Goal: Information Seeking & Learning: Understand process/instructions

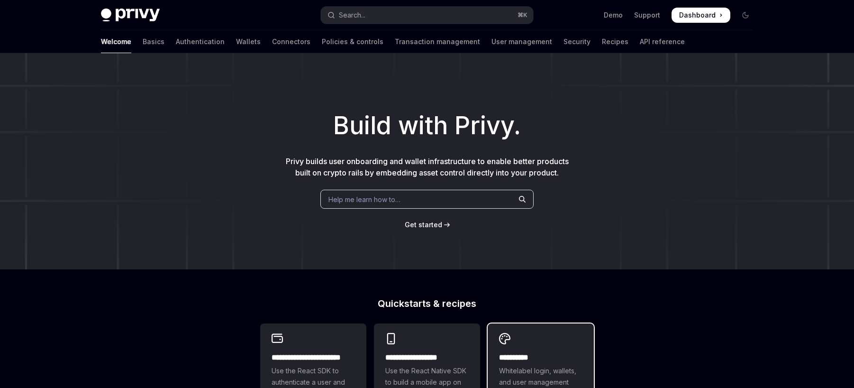
scroll to position [228, 0]
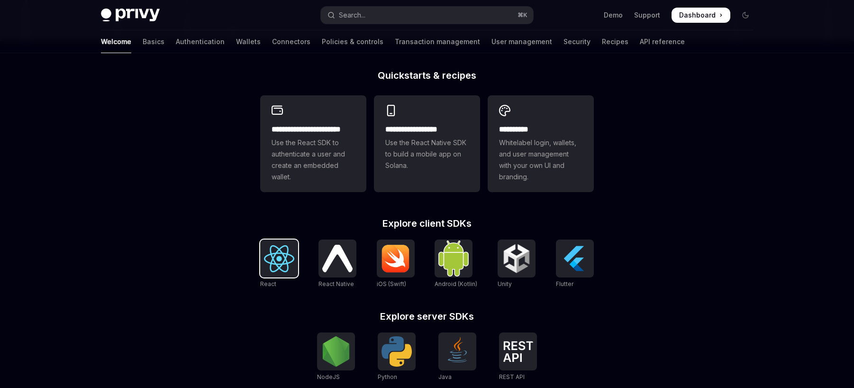
click at [268, 249] on img at bounding box center [279, 258] width 30 height 27
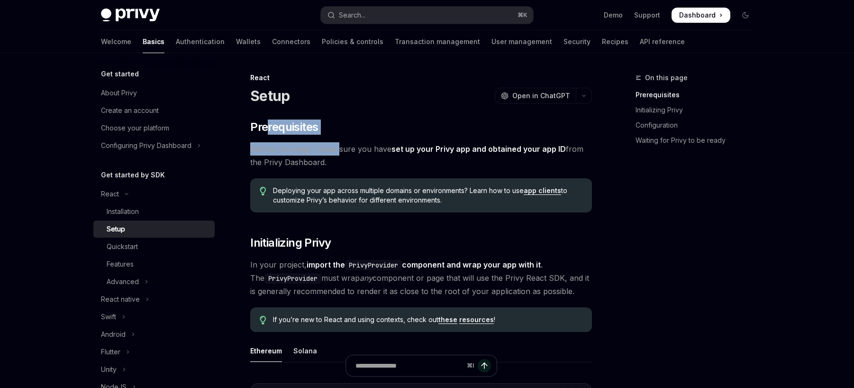
click at [139, 251] on div "Quickstart" at bounding box center [158, 246] width 102 height 11
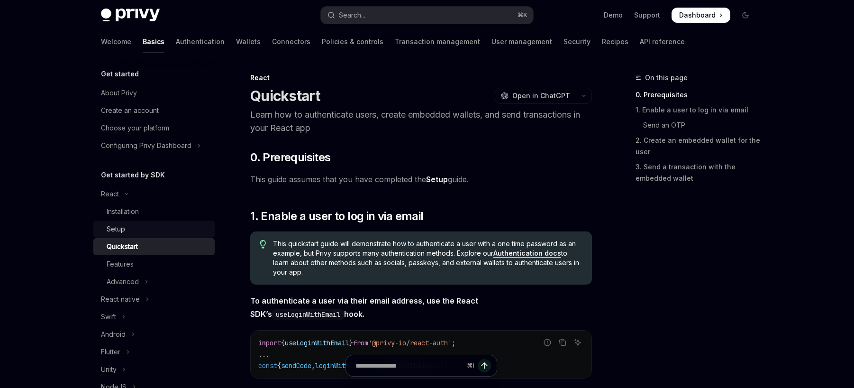
click at [134, 237] on link "Setup" at bounding box center [153, 228] width 121 height 17
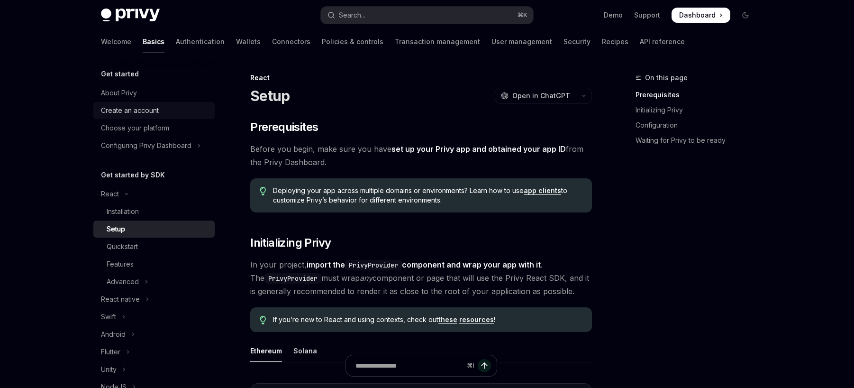
click at [144, 109] on div "Create an account" at bounding box center [130, 110] width 58 height 11
click at [130, 209] on div "Installation" at bounding box center [123, 211] width 32 height 11
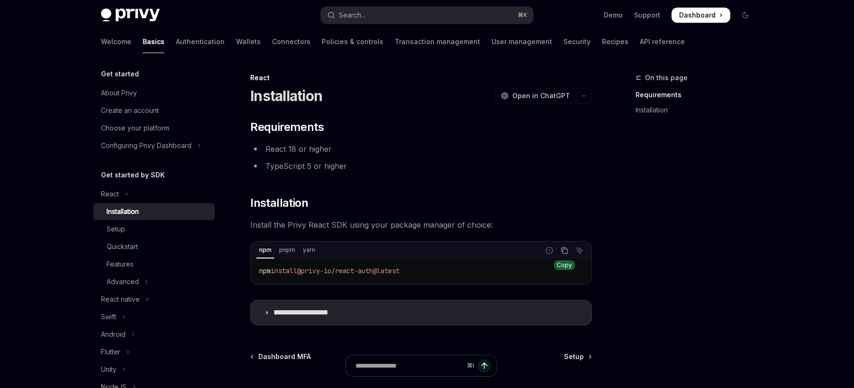
click at [567, 254] on icon "Copy the contents from the code block" at bounding box center [565, 251] width 8 height 8
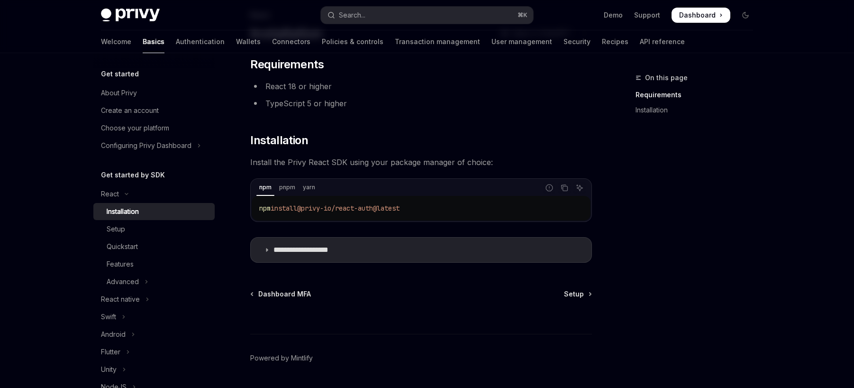
scroll to position [65, 0]
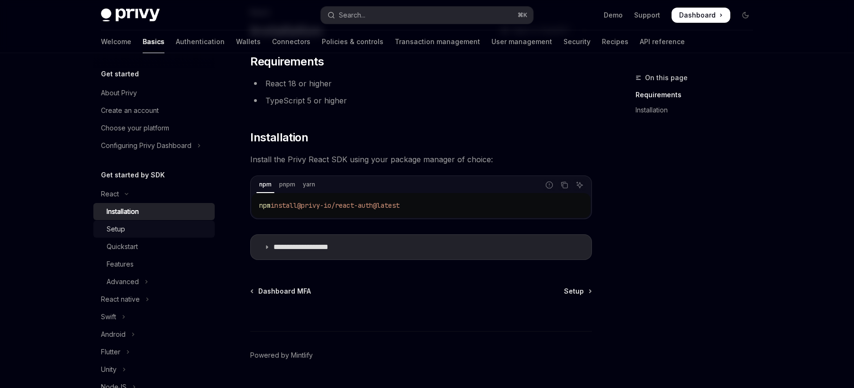
click at [149, 230] on div "Setup" at bounding box center [158, 228] width 102 height 11
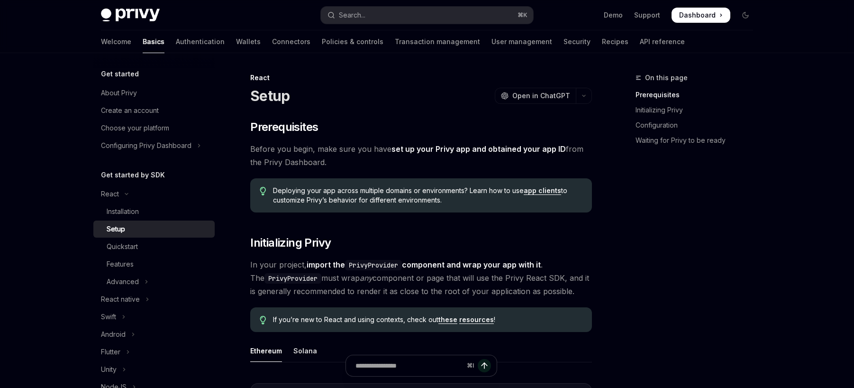
drag, startPoint x: 254, startPoint y: 113, endPoint x: 381, endPoint y: 165, distance: 137.3
drag, startPoint x: 252, startPoint y: 239, endPoint x: 596, endPoint y: 285, distance: 346.8
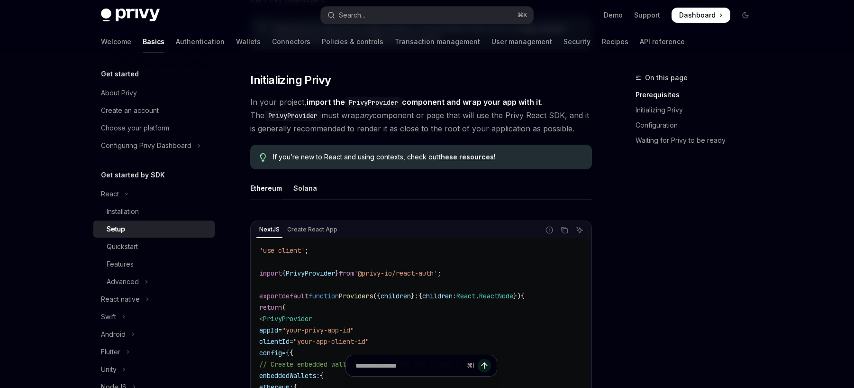
scroll to position [111, 0]
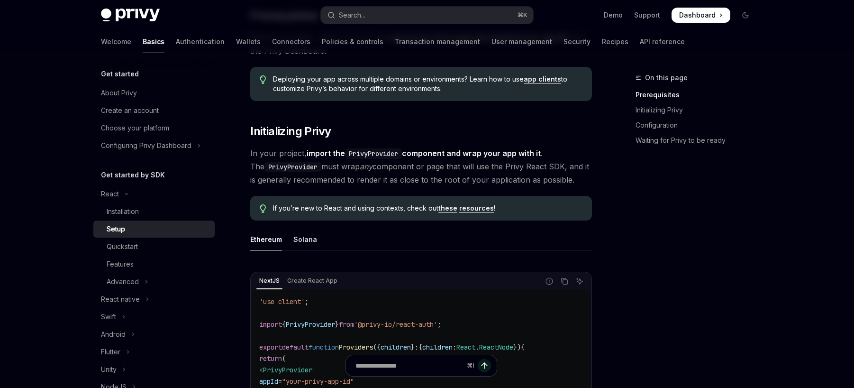
click at [354, 175] on span "In your project, import the PrivyProvider component and wrap your app with it .…" at bounding box center [421, 166] width 342 height 40
drag, startPoint x: 259, startPoint y: 122, endPoint x: 576, endPoint y: 183, distance: 323.6
copy div "Initializing Privy In your project, import the PrivyProvider component and wrap…"
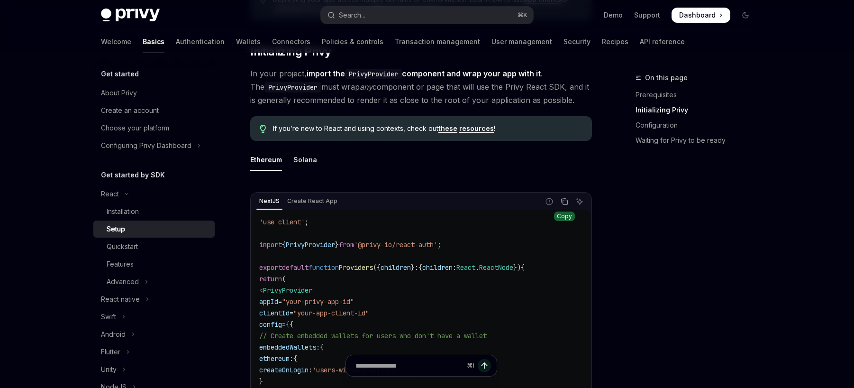
click at [570, 199] on button "Copy the contents from the code block" at bounding box center [564, 201] width 12 height 12
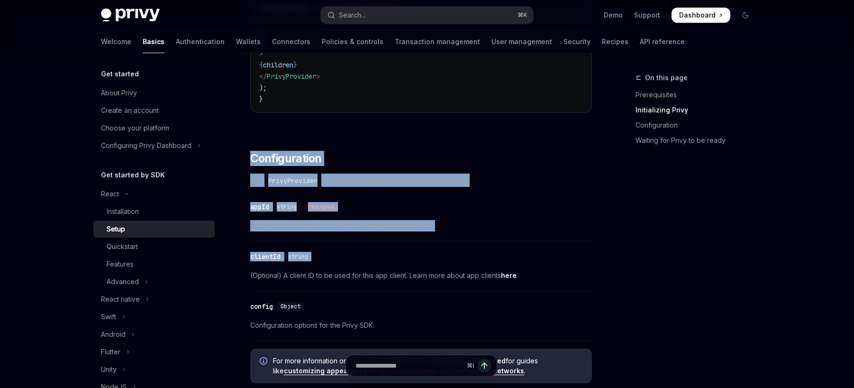
scroll to position [553, 0]
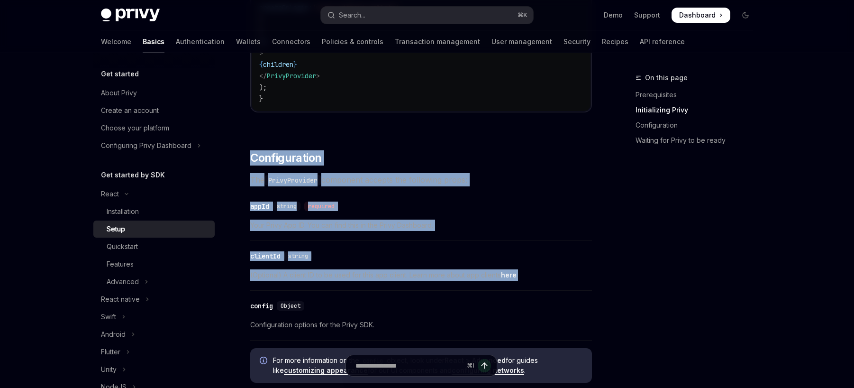
drag, startPoint x: 245, startPoint y: 148, endPoint x: 439, endPoint y: 282, distance: 235.5
click at [439, 282] on div "React Setup OpenAI Open in ChatGPT OpenAI Open in ChatGPT ​ Prerequisites Befor…" at bounding box center [332, 310] width 523 height 1582
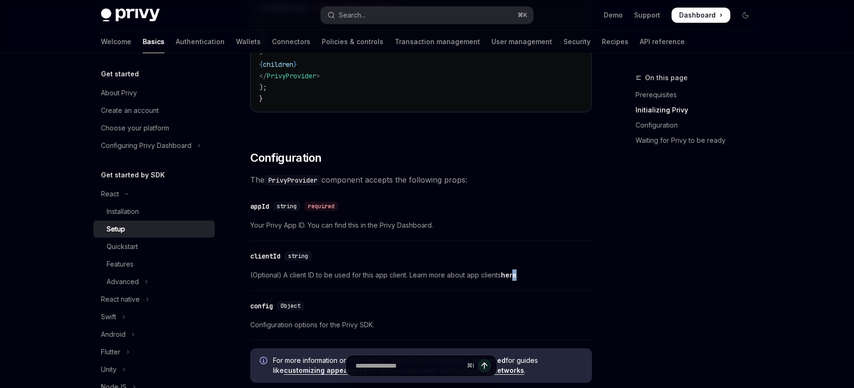
click at [514, 279] on span "(Optional) A client ID to be used for this app client. Learn more about app cli…" at bounding box center [421, 274] width 342 height 11
click at [512, 276] on link "here" at bounding box center [509, 275] width 16 height 9
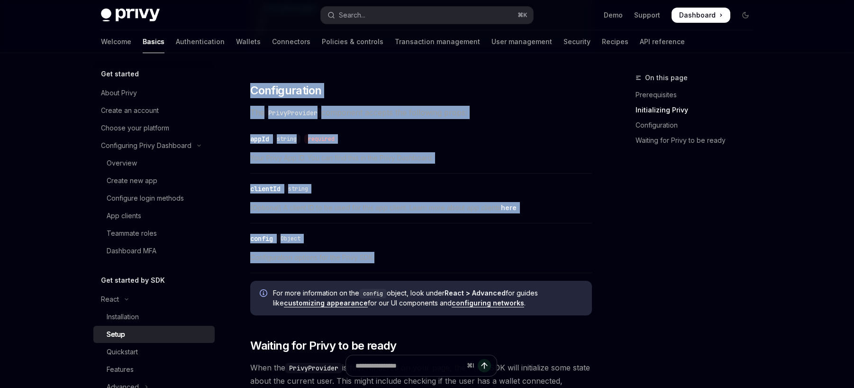
scroll to position [636, 0]
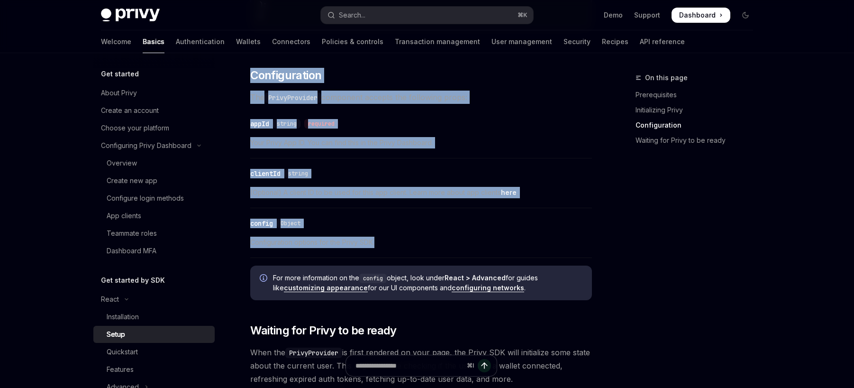
drag, startPoint x: 251, startPoint y: 155, endPoint x: 387, endPoint y: 251, distance: 166.3
click at [387, 251] on div "​ Prerequisites Before you begin, make sure you have set up your Privy app and …" at bounding box center [421, 174] width 342 height 1381
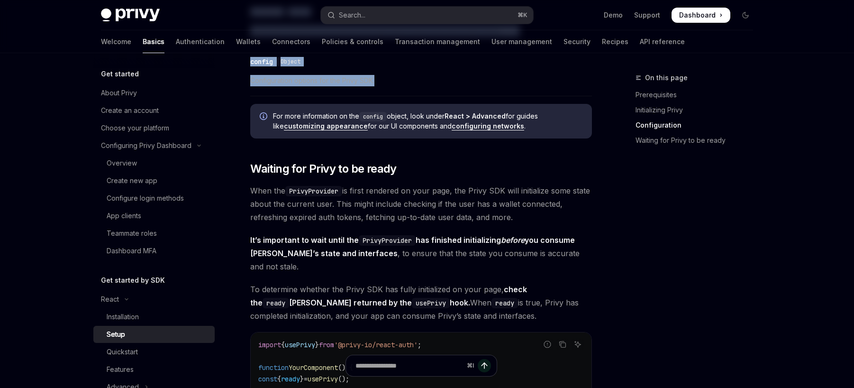
scroll to position [834, 0]
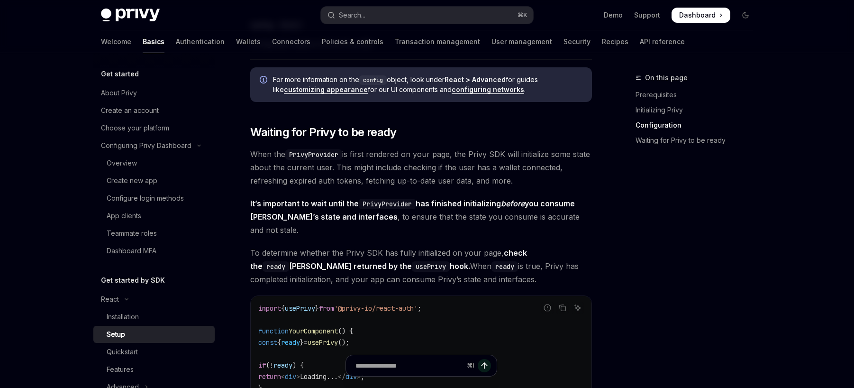
click at [374, 153] on span "When the PrivyProvider is first rendered on your page, the Privy SDK will initi…" at bounding box center [421, 167] width 342 height 40
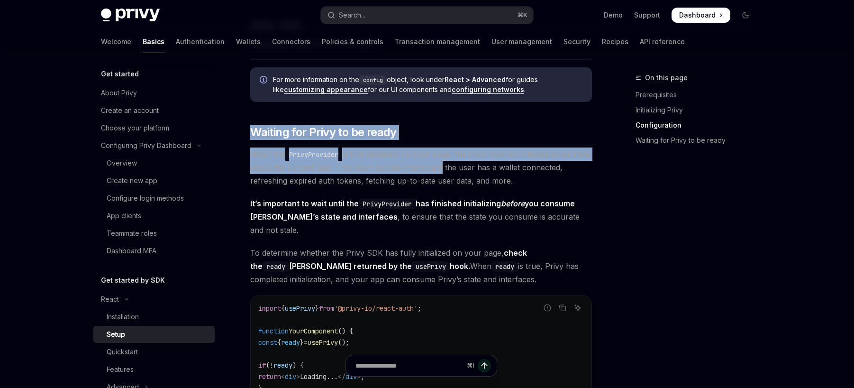
drag, startPoint x: 286, startPoint y: 128, endPoint x: 488, endPoint y: 169, distance: 205.8
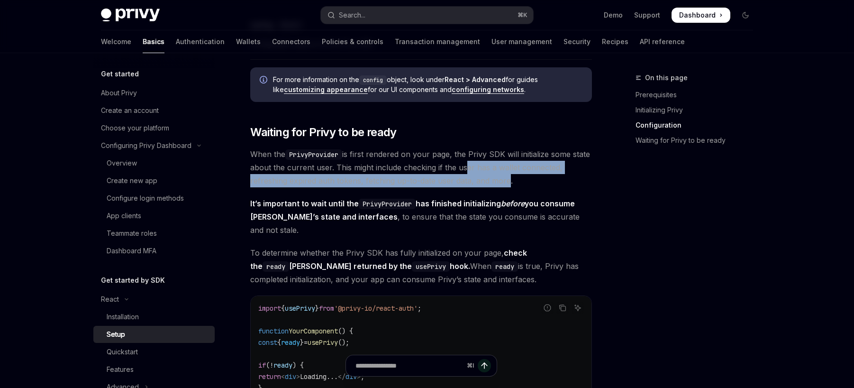
drag, startPoint x: 488, startPoint y: 169, endPoint x: 505, endPoint y: 174, distance: 17.6
click at [505, 174] on span "When the PrivyProvider is first rendered on your page, the Privy SDK will initi…" at bounding box center [421, 167] width 342 height 40
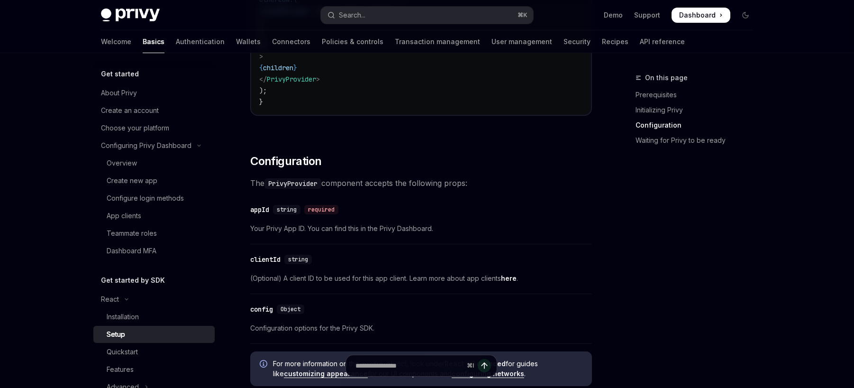
scroll to position [520, 0]
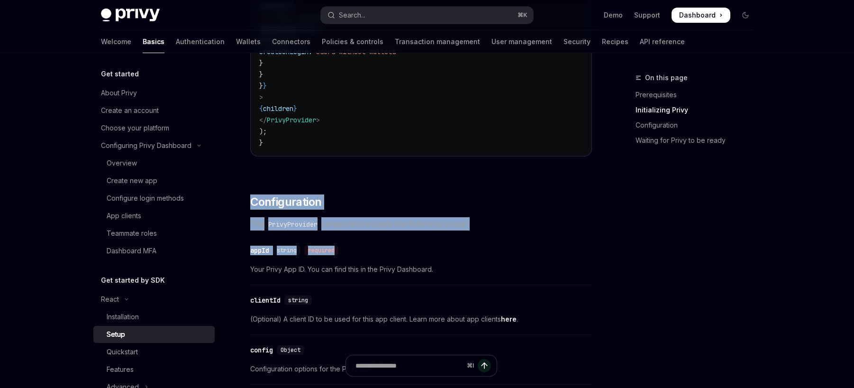
drag, startPoint x: 252, startPoint y: 186, endPoint x: 352, endPoint y: 248, distance: 117.7
click at [352, 248] on div "​ Prerequisites Before you begin, make sure you have set up your Privy app and …" at bounding box center [421, 300] width 342 height 1381
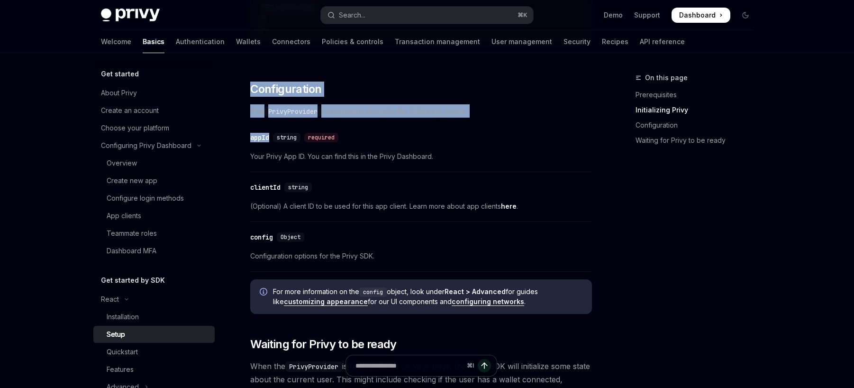
scroll to position [778, 0]
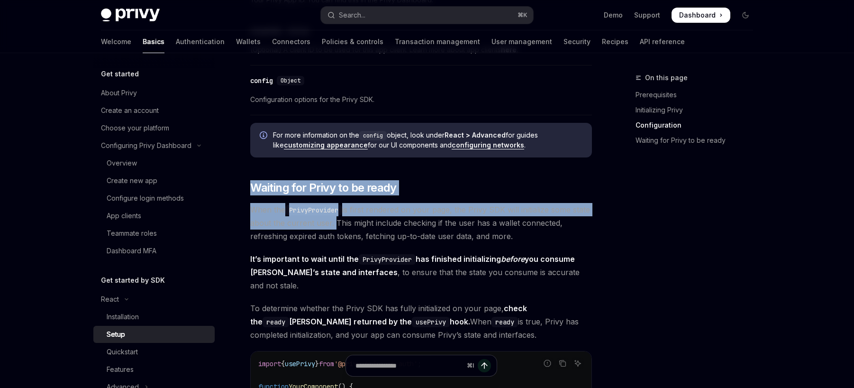
drag, startPoint x: 248, startPoint y: 178, endPoint x: 352, endPoint y: 229, distance: 114.9
click at [352, 229] on div "React Setup OpenAI Open in ChatGPT OpenAI Open in ChatGPT ​ Prerequisites Befor…" at bounding box center [332, 85] width 523 height 1582
click at [406, 256] on code "PrivyProvider" at bounding box center [387, 259] width 57 height 10
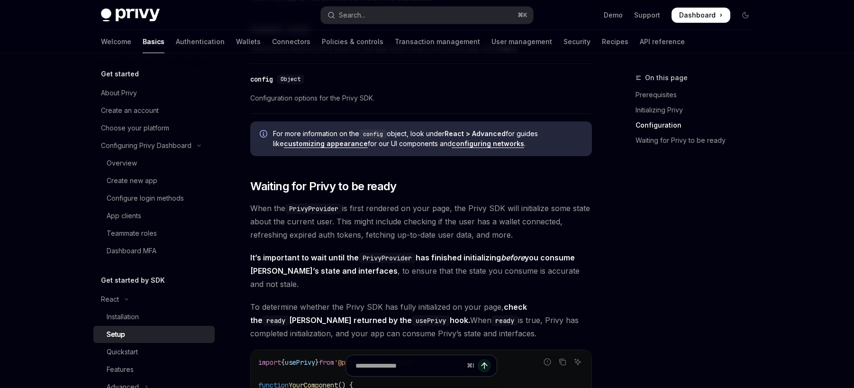
scroll to position [787, 0]
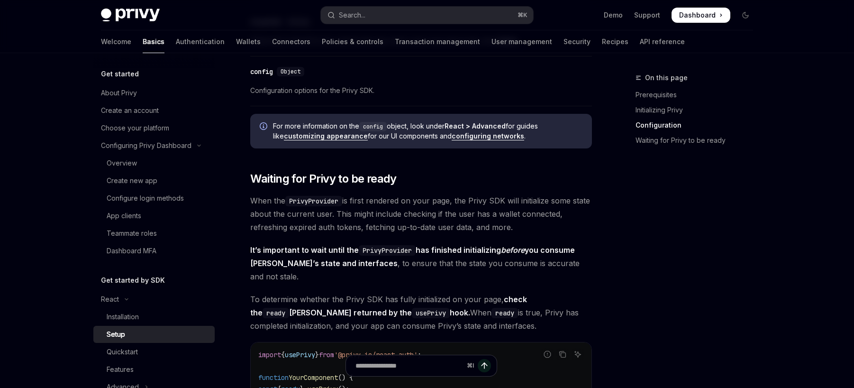
drag, startPoint x: 496, startPoint y: 307, endPoint x: 343, endPoint y: 165, distance: 208.3
click at [343, 165] on div "​ Prerequisites Before you begin, make sure you have set up your Privy app and …" at bounding box center [421, 22] width 342 height 1381
copy div "Waiting for Privy to be ready When the PrivyProvider is first rendered on your …"
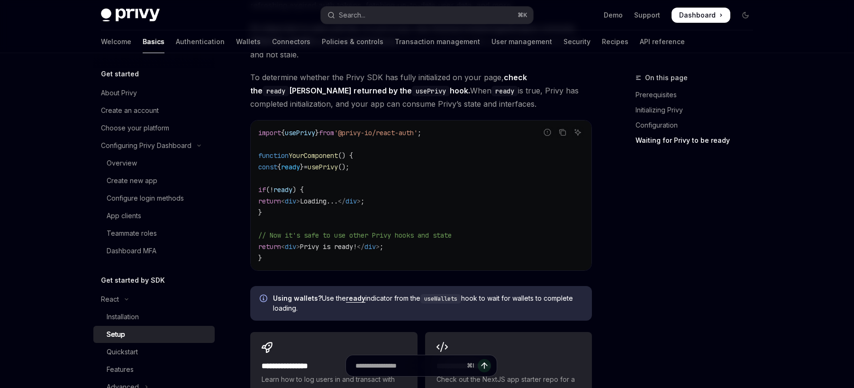
scroll to position [1015, 0]
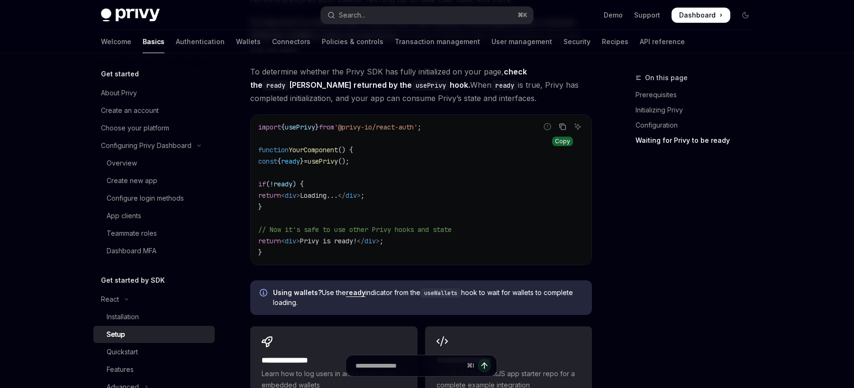
click at [564, 123] on icon "Copy the contents from the code block" at bounding box center [563, 127] width 8 height 8
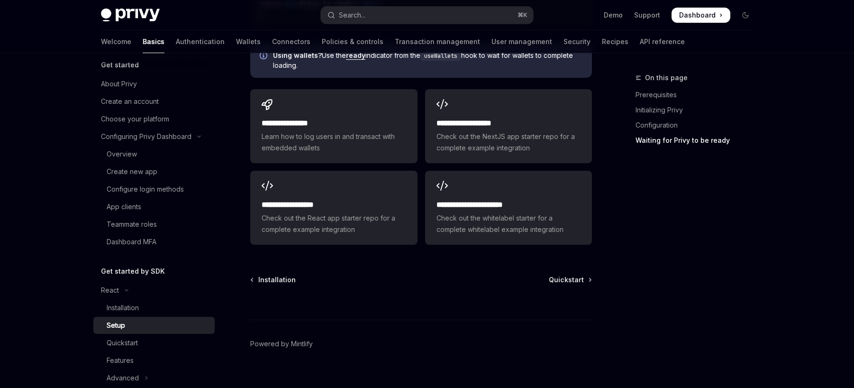
scroll to position [19, 0]
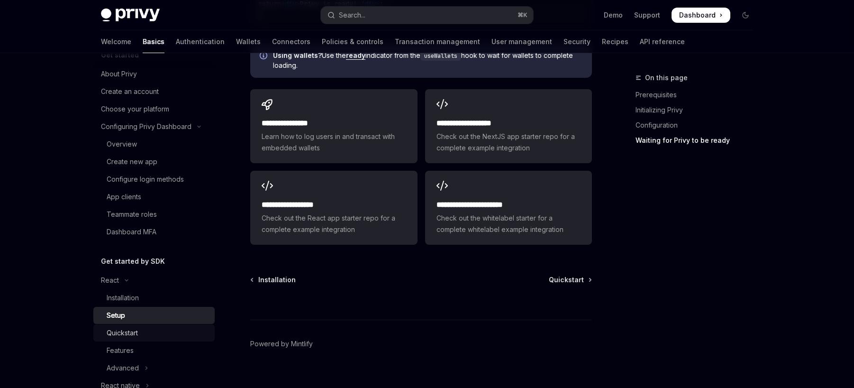
click at [144, 331] on div "Quickstart" at bounding box center [158, 332] width 102 height 11
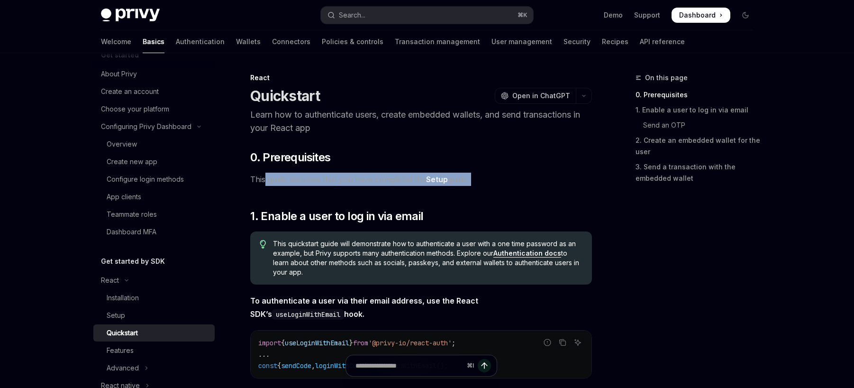
drag, startPoint x: 265, startPoint y: 176, endPoint x: 342, endPoint y: 186, distance: 77.4
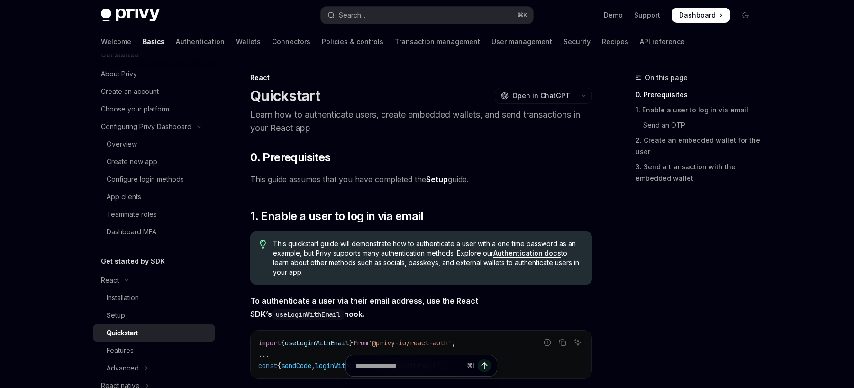
drag, startPoint x: 356, startPoint y: 179, endPoint x: 486, endPoint y: 178, distance: 129.9
click at [486, 178] on span "This guide assumes that you have completed the Setup guide." at bounding box center [421, 179] width 342 height 13
click at [436, 178] on link "Setup" at bounding box center [437, 179] width 22 height 10
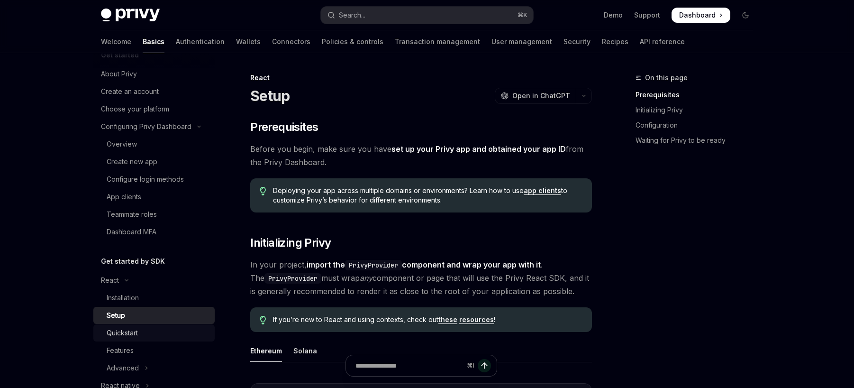
click at [125, 332] on div "Quickstart" at bounding box center [122, 332] width 31 height 11
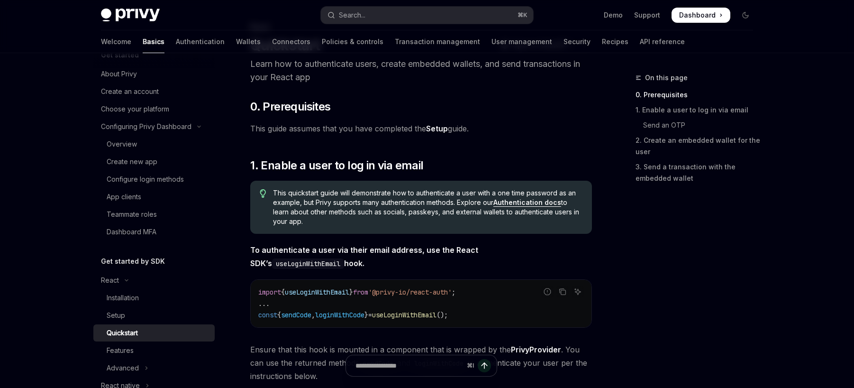
scroll to position [87, 0]
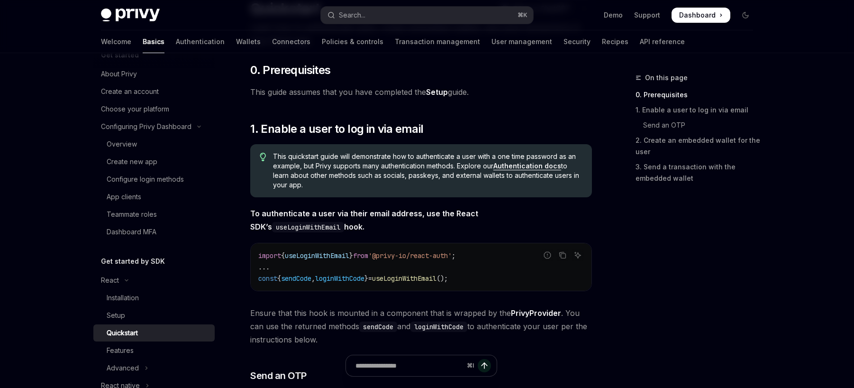
drag, startPoint x: 323, startPoint y: 226, endPoint x: 324, endPoint y: 202, distance: 23.7
click at [317, 226] on span "To authenticate a user via their email address, use the React SDK’s useLoginWit…" at bounding box center [421, 220] width 342 height 27
drag, startPoint x: 316, startPoint y: 227, endPoint x: 322, endPoint y: 202, distance: 26.0
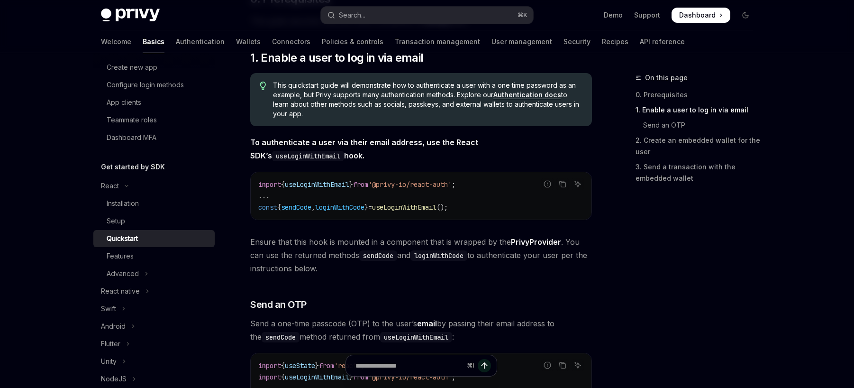
scroll to position [146, 0]
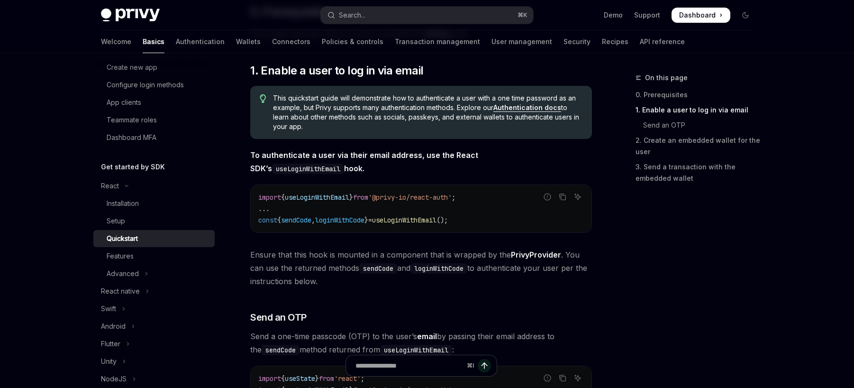
copy strong "To authenticate a user via their email address, use the React SDK’s useLoginWit…"
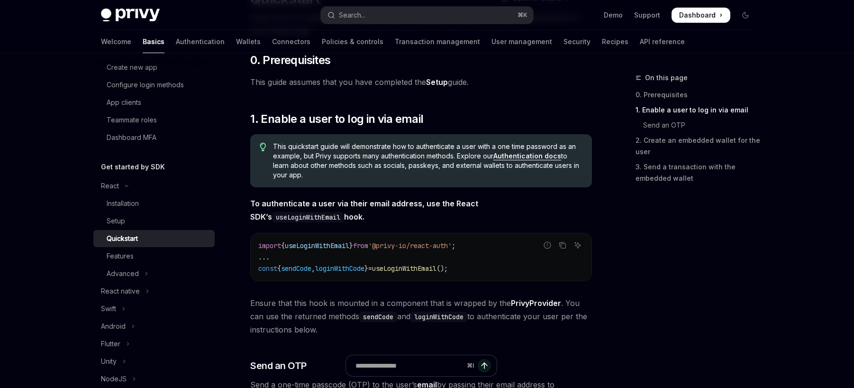
scroll to position [140, 0]
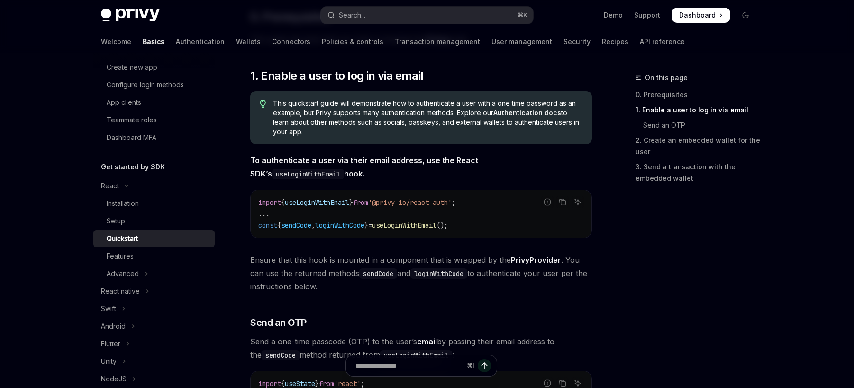
click at [298, 177] on span "To authenticate a user via their email address, use the React SDK’s useLoginWit…" at bounding box center [421, 167] width 342 height 27
drag, startPoint x: 340, startPoint y: 287, endPoint x: 324, endPoint y: 256, distance: 34.6
click at [324, 256] on span "Ensure that this hook is mounted in a component that is wrapped by the PrivyPro…" at bounding box center [421, 273] width 342 height 40
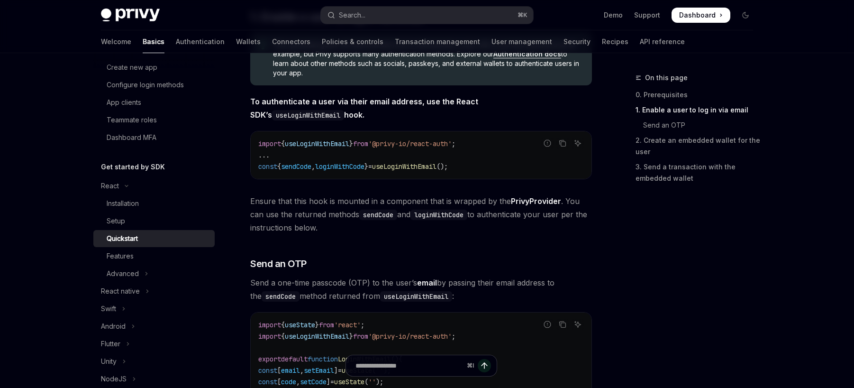
scroll to position [244, 0]
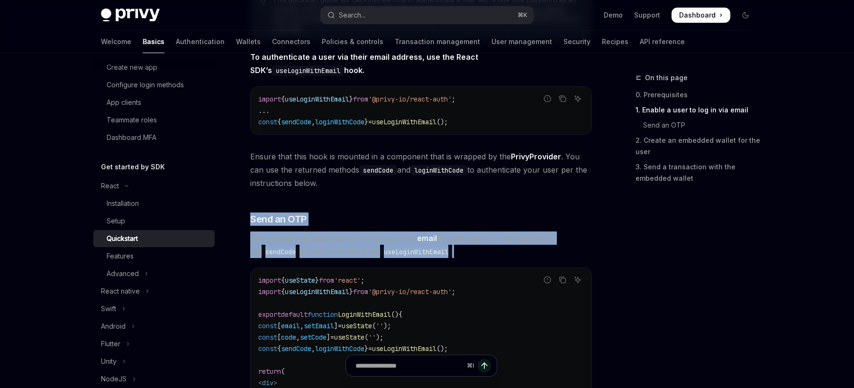
drag, startPoint x: 259, startPoint y: 203, endPoint x: 524, endPoint y: 248, distance: 268.3
click at [525, 249] on span "Send a one-time passcode (OTP) to the user’s email by passing their email addre…" at bounding box center [421, 244] width 342 height 27
drag, startPoint x: 479, startPoint y: 258, endPoint x: 469, endPoint y: 222, distance: 36.9
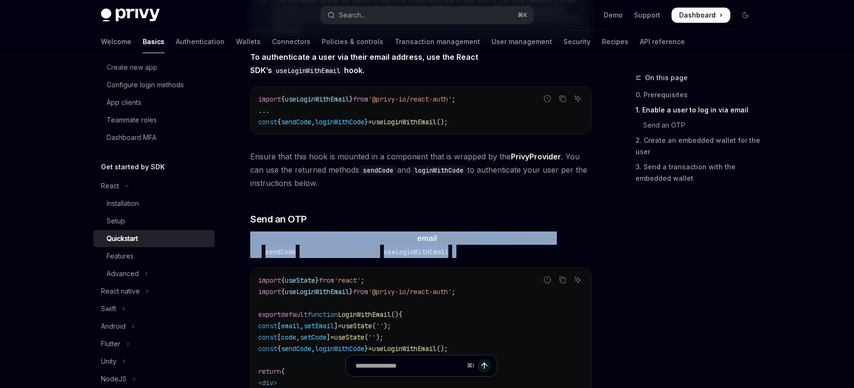
click at [479, 250] on span "Send a one-time passcode (OTP) to the user’s email by passing their email addre…" at bounding box center [421, 244] width 342 height 27
drag, startPoint x: 476, startPoint y: 253, endPoint x: 475, endPoint y: 195, distance: 57.8
click at [463, 214] on h3 "​ Send an OTP" at bounding box center [421, 218] width 342 height 13
drag, startPoint x: 388, startPoint y: 201, endPoint x: 474, endPoint y: 250, distance: 99.2
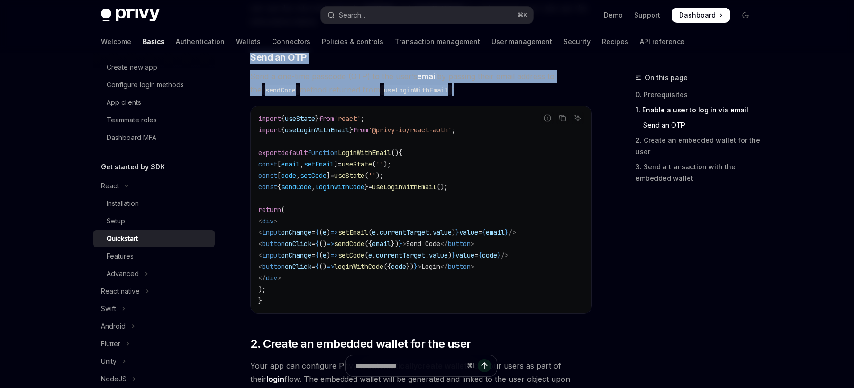
scroll to position [478, 0]
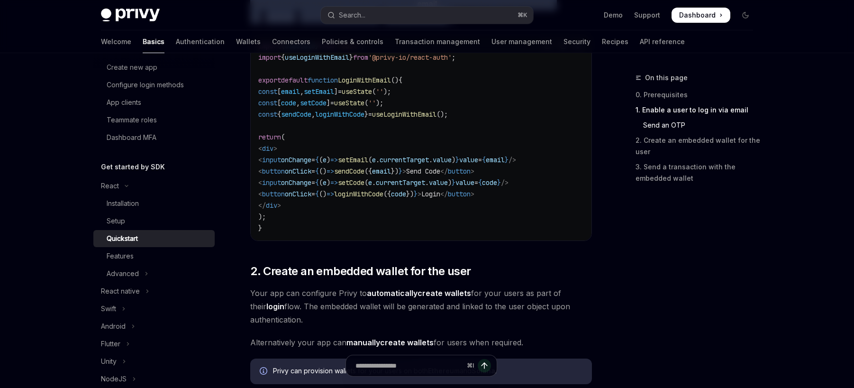
drag, startPoint x: 320, startPoint y: 263, endPoint x: 446, endPoint y: 320, distance: 137.9
click at [446, 320] on div "​ 0. Prerequisites This guide assumes that you have completed the Setup guide. …" at bounding box center [421, 212] width 342 height 1081
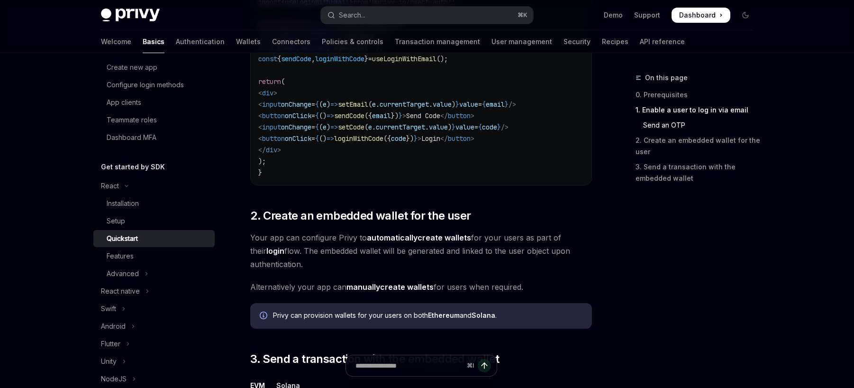
scroll to position [655, 0]
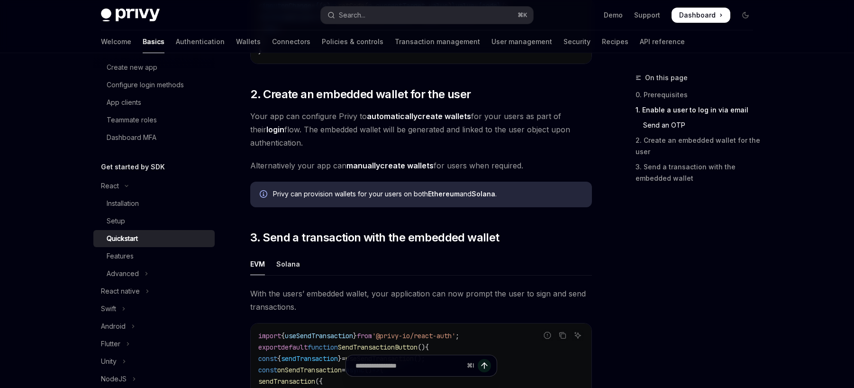
click at [329, 149] on span "Your app can configure Privy to automatically create wallets for your users as …" at bounding box center [421, 130] width 342 height 40
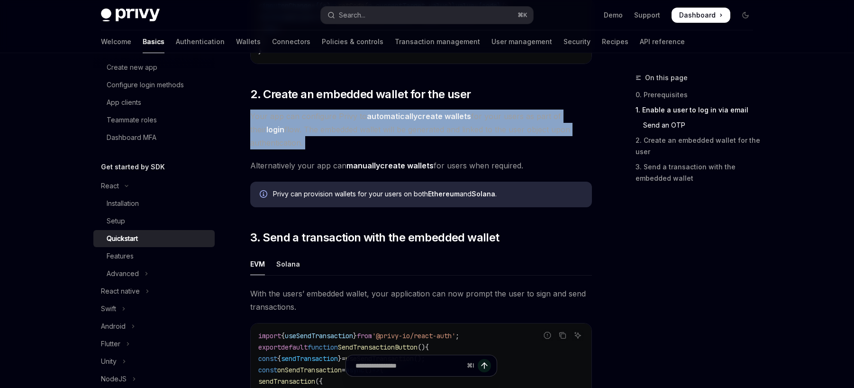
drag, startPoint x: 332, startPoint y: 155, endPoint x: 321, endPoint y: 109, distance: 47.3
click at [321, 109] on div "​ 0. Prerequisites This guide assumes that you have completed the Setup guide. …" at bounding box center [421, 35] width 342 height 1081
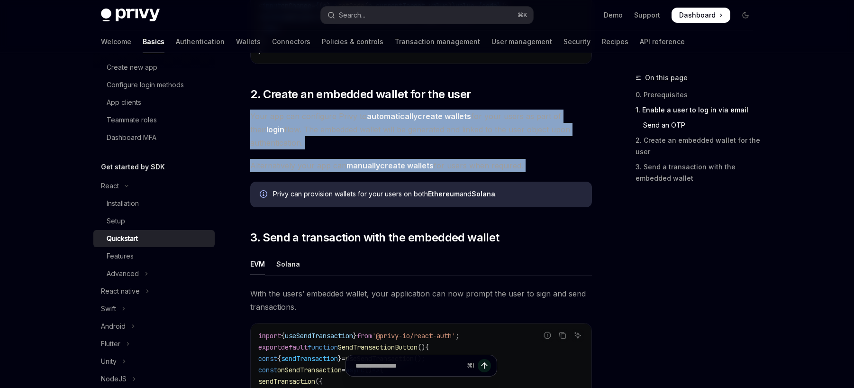
drag, startPoint x: 321, startPoint y: 109, endPoint x: 532, endPoint y: 174, distance: 221.3
click at [532, 174] on div "​ 0. Prerequisites This guide assumes that you have completed the Setup guide. …" at bounding box center [421, 35] width 342 height 1081
click at [532, 172] on span "Alternatively your app can manually create wallets for users when required." at bounding box center [421, 165] width 342 height 13
drag, startPoint x: 532, startPoint y: 174, endPoint x: 529, endPoint y: 107, distance: 67.9
click at [529, 107] on div "​ 0. Prerequisites This guide assumes that you have completed the Setup guide. …" at bounding box center [421, 35] width 342 height 1081
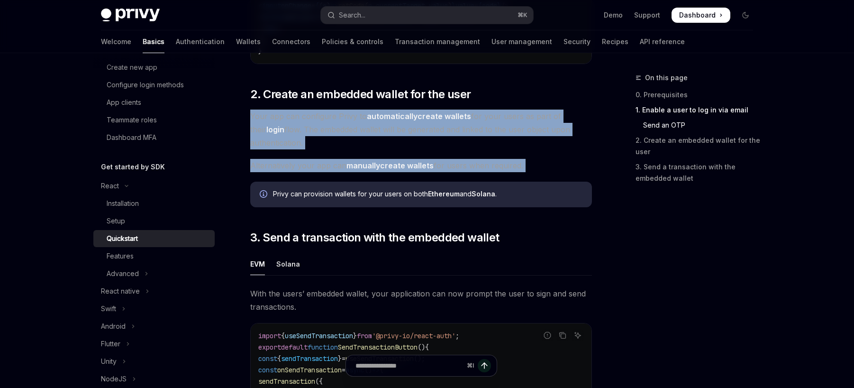
click at [330, 141] on span "Your app can configure Privy to automatically create wallets for your users as …" at bounding box center [421, 130] width 342 height 40
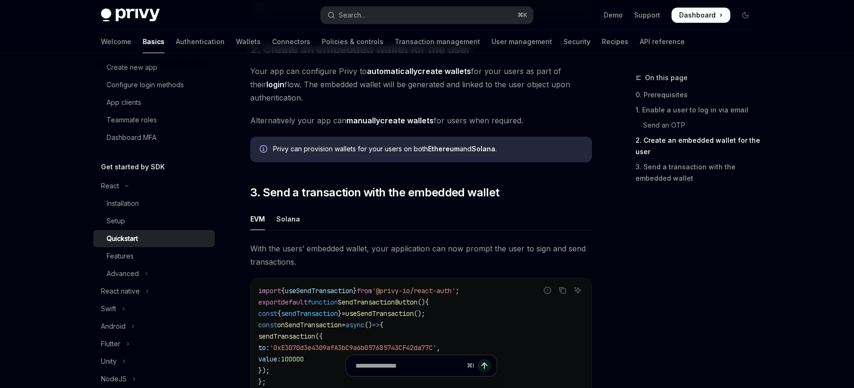
scroll to position [742, 0]
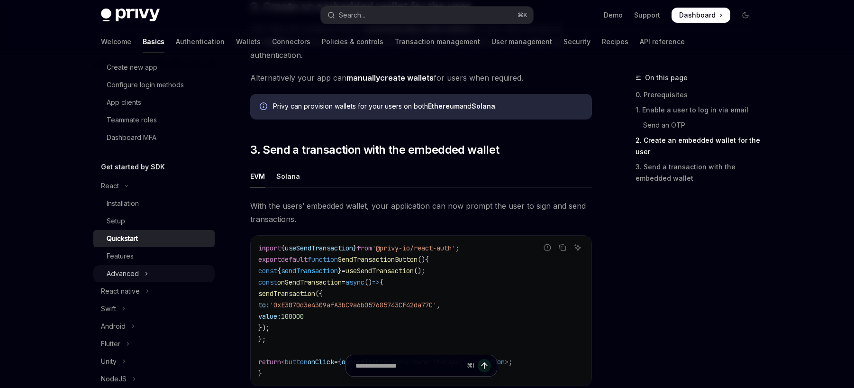
click at [139, 273] on button "Advanced" at bounding box center [153, 273] width 121 height 17
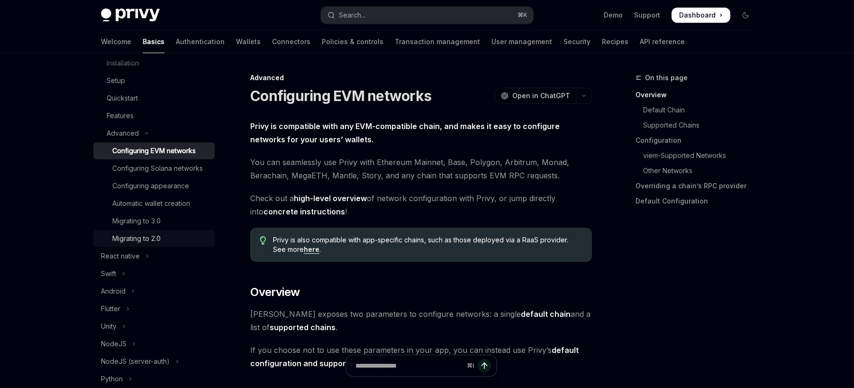
scroll to position [304, 0]
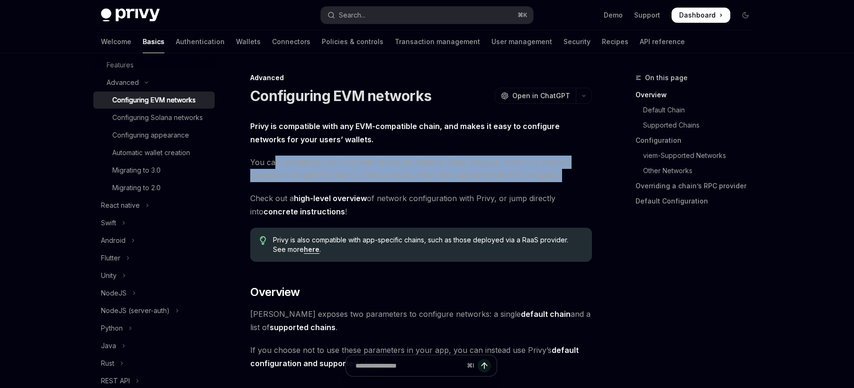
drag, startPoint x: 275, startPoint y: 159, endPoint x: 401, endPoint y: 187, distance: 128.8
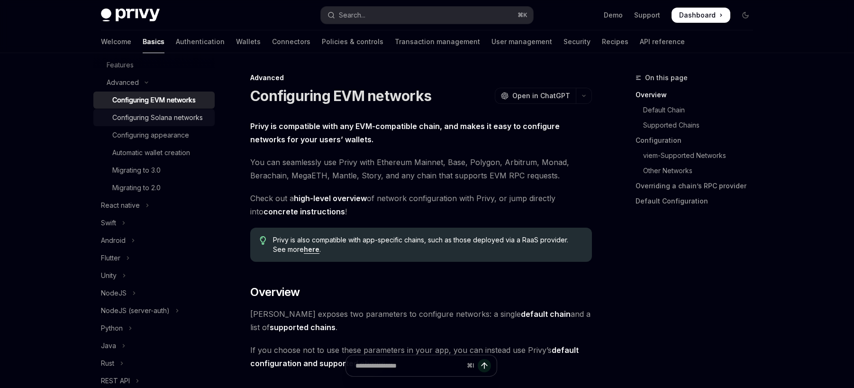
scroll to position [288, 0]
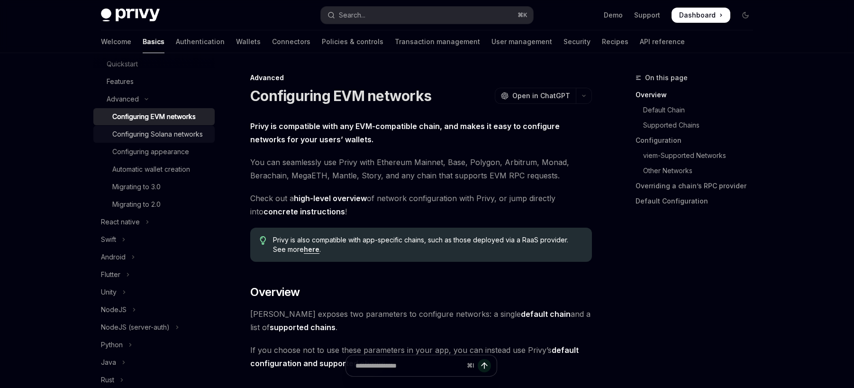
click at [166, 140] on div "Configuring Solana networks" at bounding box center [157, 133] width 91 height 11
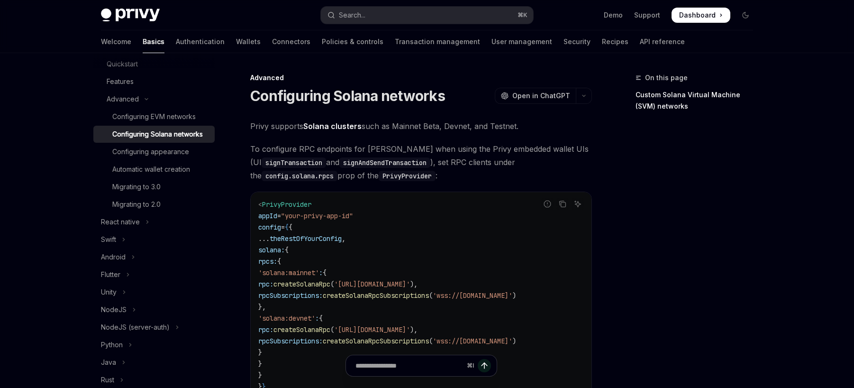
click at [154, 133] on div "Configuring Solana networks" at bounding box center [157, 133] width 91 height 11
click at [151, 121] on div "Configuring EVM networks" at bounding box center [153, 116] width 83 height 11
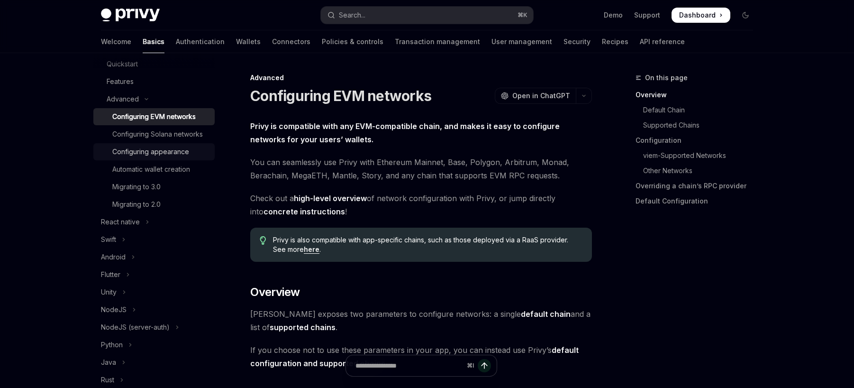
click at [153, 157] on div "Configuring appearance" at bounding box center [150, 151] width 77 height 11
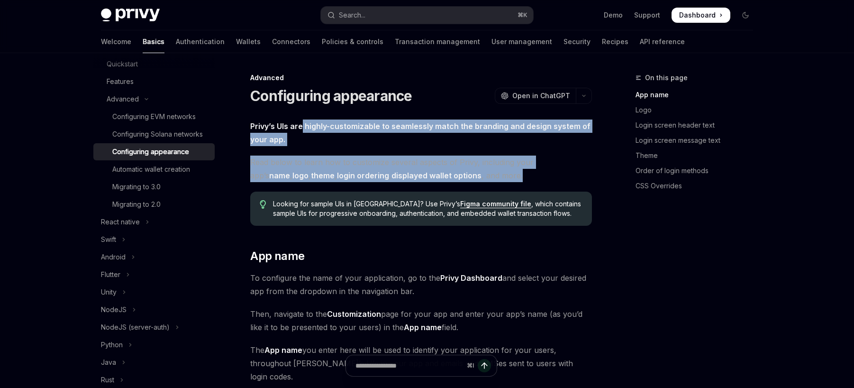
drag, startPoint x: 302, startPoint y: 131, endPoint x: 494, endPoint y: 178, distance: 198.1
click at [495, 178] on span "Read below to learn how to customize several aspects of Privy, including your a…" at bounding box center [421, 168] width 342 height 27
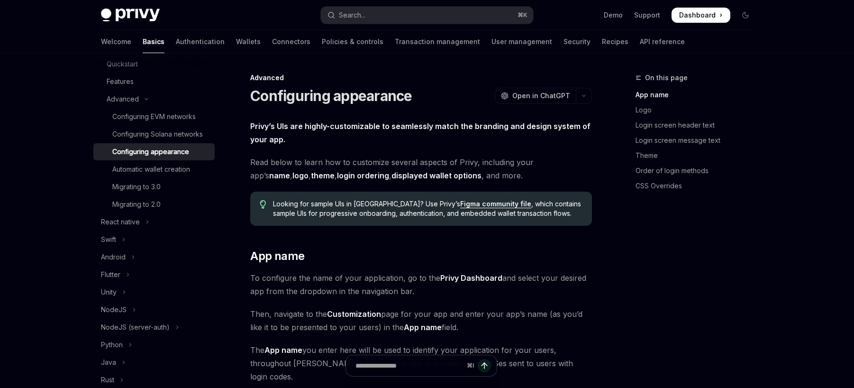
drag, startPoint x: 325, startPoint y: 273, endPoint x: 437, endPoint y: 293, distance: 114.1
click at [437, 293] on span "To configure the name of your application, go to the Privy Dashboard and select…" at bounding box center [421, 284] width 342 height 27
drag, startPoint x: 433, startPoint y: 291, endPoint x: 391, endPoint y: 264, distance: 49.7
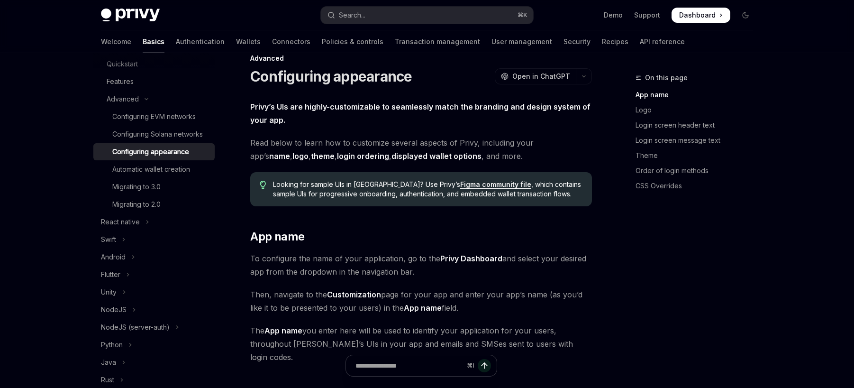
scroll to position [35, 0]
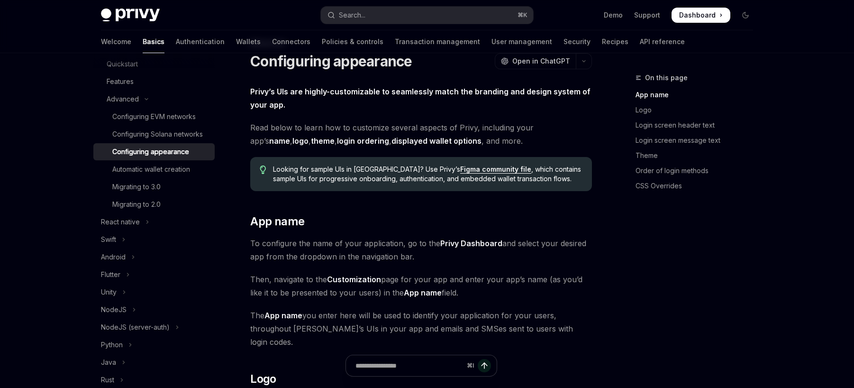
click at [265, 275] on span "Then, navigate to the Customization page for your app and enter your app’s name…" at bounding box center [421, 286] width 342 height 27
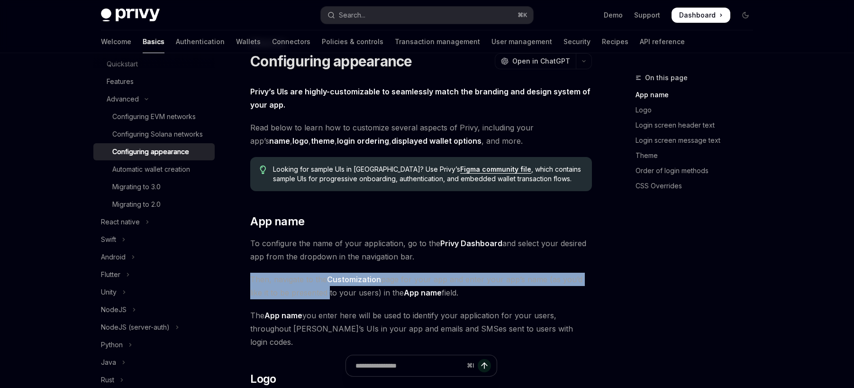
drag, startPoint x: 265, startPoint y: 275, endPoint x: 313, endPoint y: 293, distance: 52.0
click at [313, 293] on span "Then, navigate to the Customization page for your app and enter your app’s name…" at bounding box center [421, 286] width 342 height 27
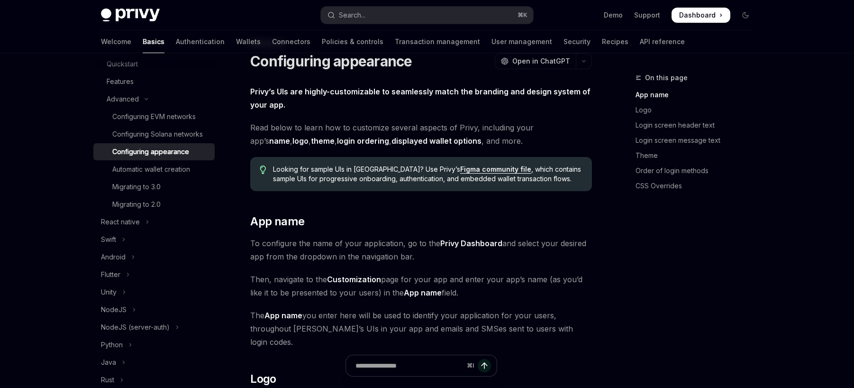
drag, startPoint x: 313, startPoint y: 293, endPoint x: 320, endPoint y: 297, distance: 7.2
click at [320, 297] on span "Then, navigate to the Customization page for your app and enter your app’s name…" at bounding box center [421, 286] width 342 height 27
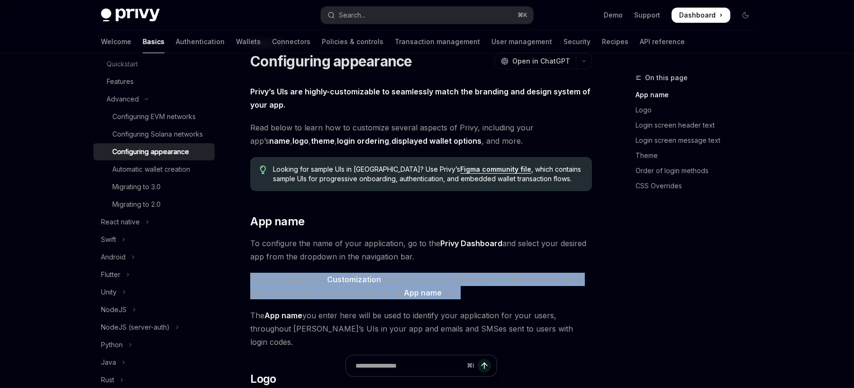
drag, startPoint x: 357, startPoint y: 299, endPoint x: 311, endPoint y: 272, distance: 53.2
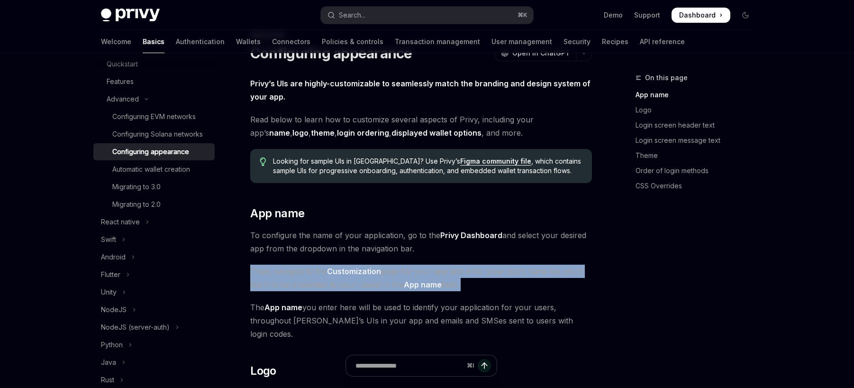
scroll to position [54, 0]
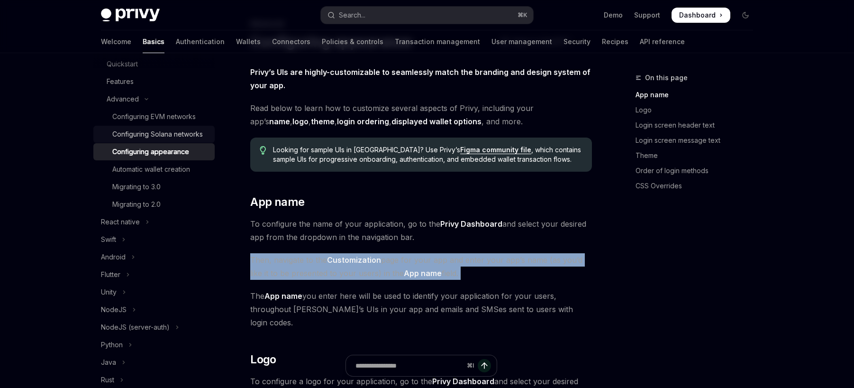
click at [157, 139] on div "Configuring Solana networks" at bounding box center [157, 133] width 91 height 11
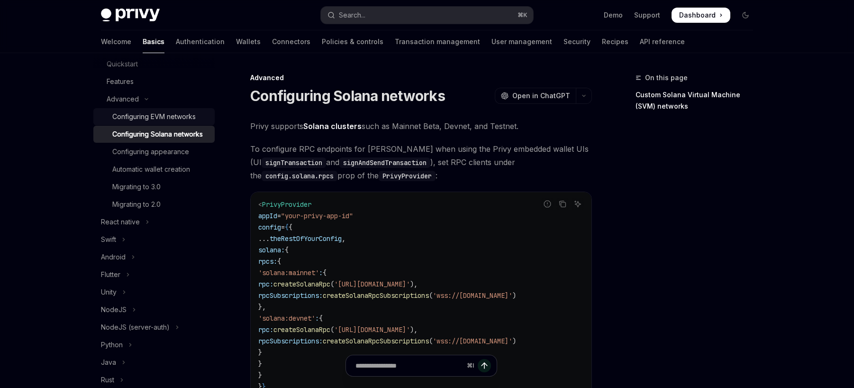
click at [155, 119] on div "Configuring EVM networks" at bounding box center [153, 116] width 83 height 11
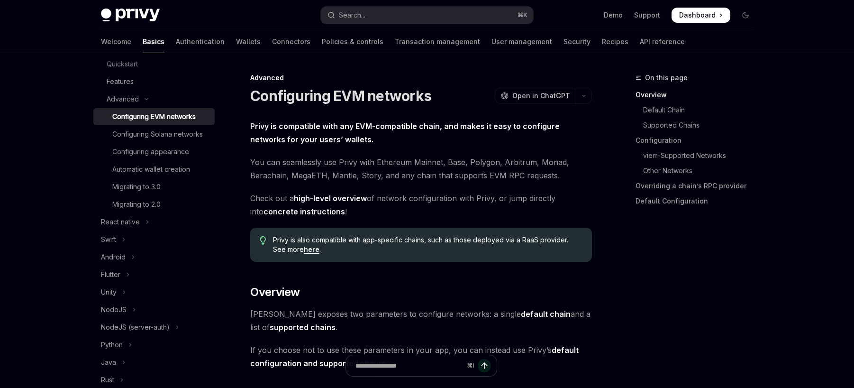
scroll to position [101, 0]
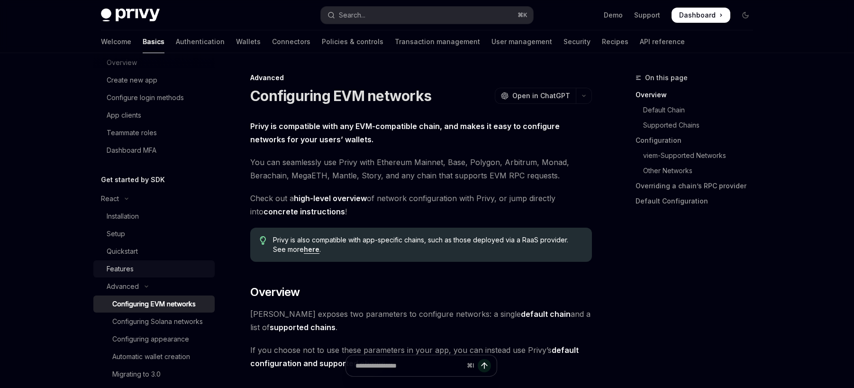
click at [141, 274] on div "Features" at bounding box center [158, 268] width 102 height 11
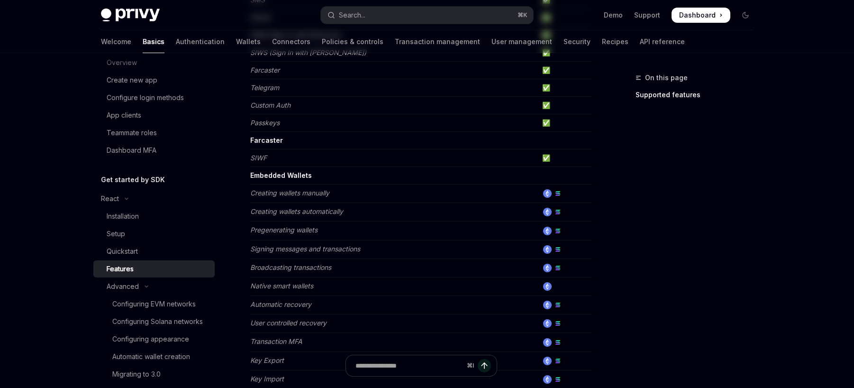
scroll to position [310, 0]
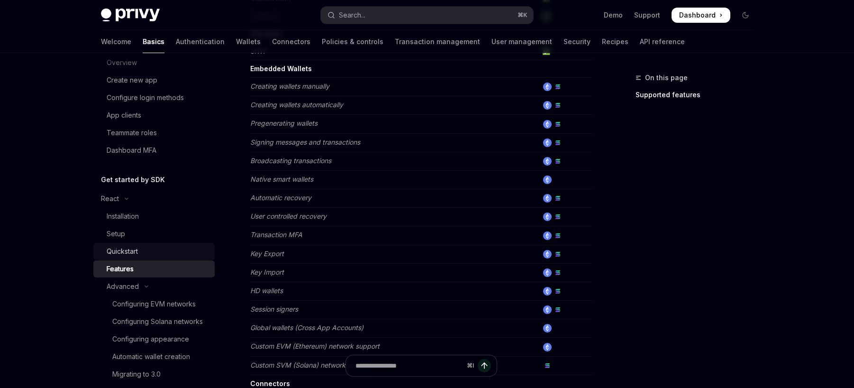
click at [132, 246] on div "Quickstart" at bounding box center [122, 251] width 31 height 11
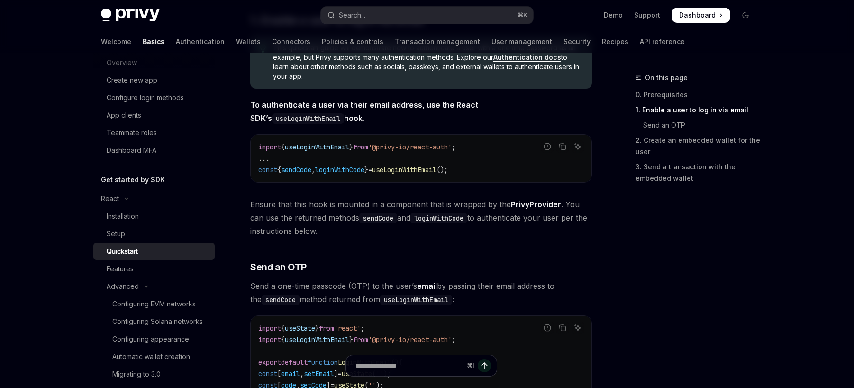
scroll to position [146, 0]
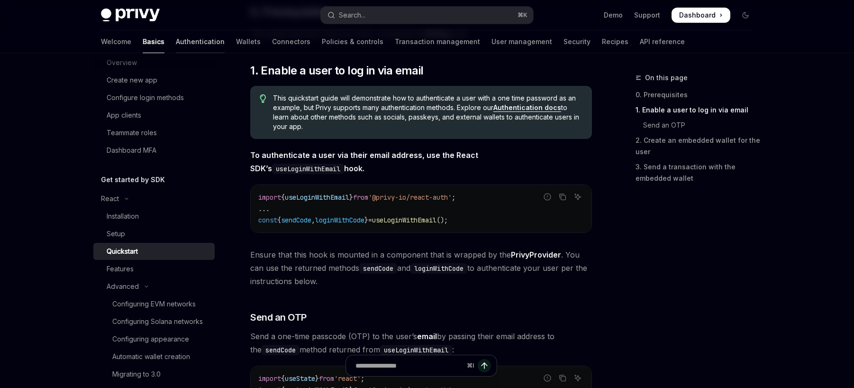
click at [176, 42] on link "Authentication" at bounding box center [200, 41] width 49 height 23
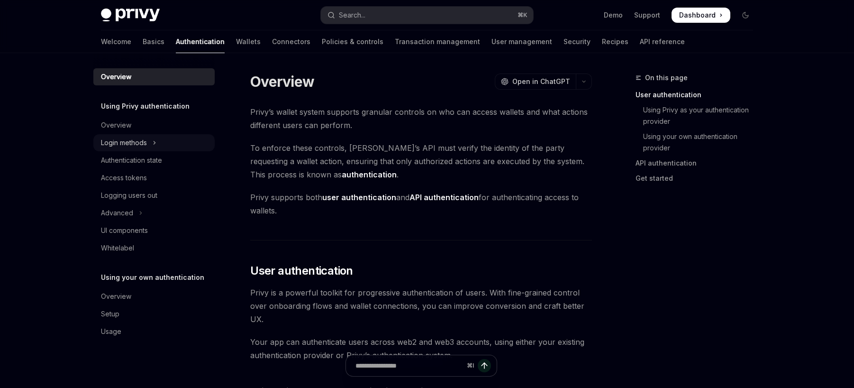
click at [154, 141] on icon "Toggle Login methods section" at bounding box center [155, 142] width 4 height 11
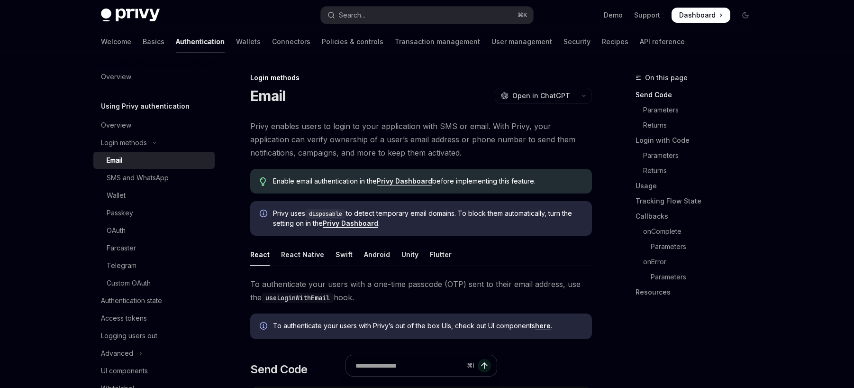
click at [156, 161] on div "Email" at bounding box center [158, 160] width 102 height 11
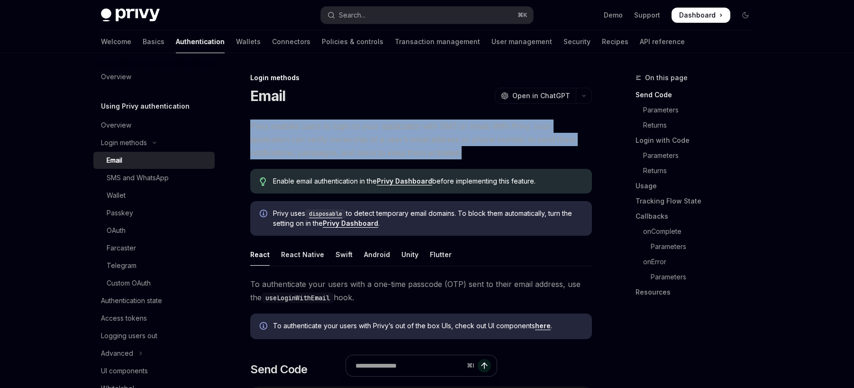
drag, startPoint x: 357, startPoint y: 121, endPoint x: 425, endPoint y: 154, distance: 76.1
click at [425, 154] on span "Privy enables users to login to your application with SMS or email. With Privy,…" at bounding box center [421, 139] width 342 height 40
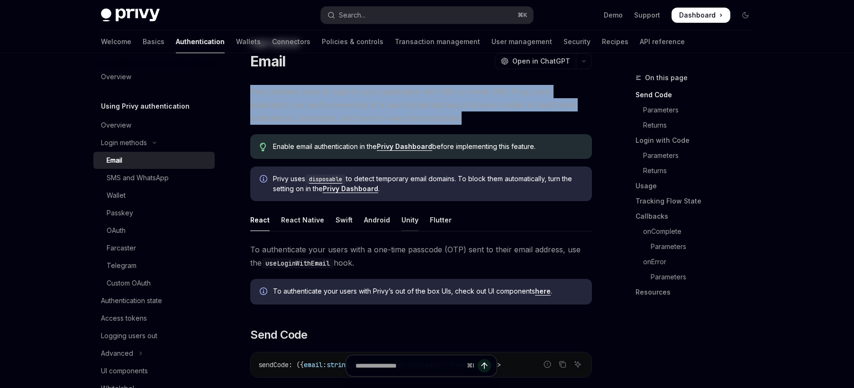
scroll to position [78, 0]
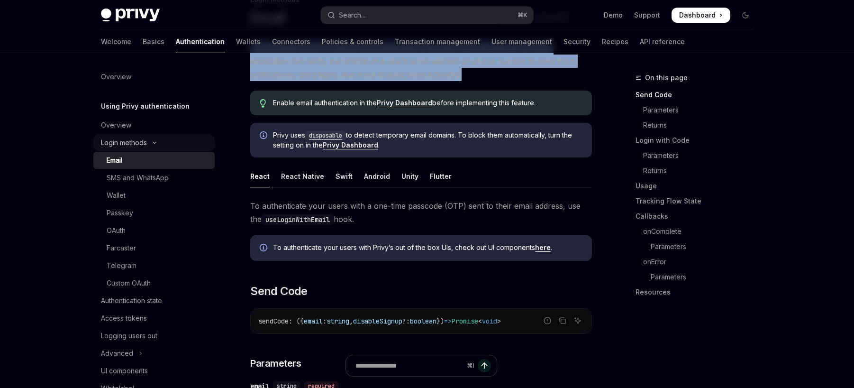
click at [158, 137] on button "Login methods" at bounding box center [153, 142] width 121 height 17
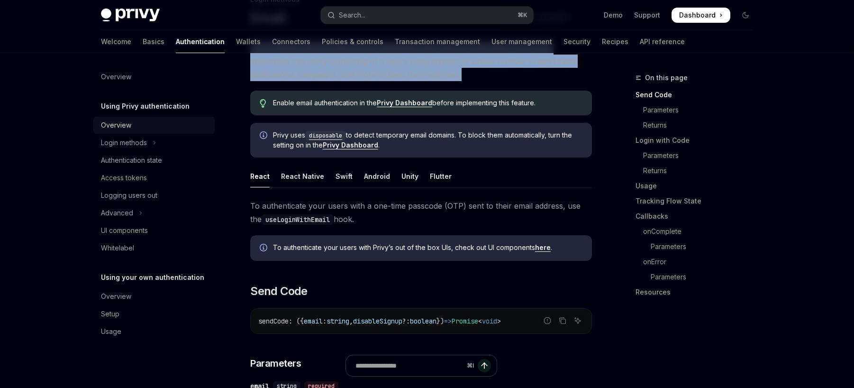
click at [132, 127] on div "Overview" at bounding box center [155, 124] width 108 height 11
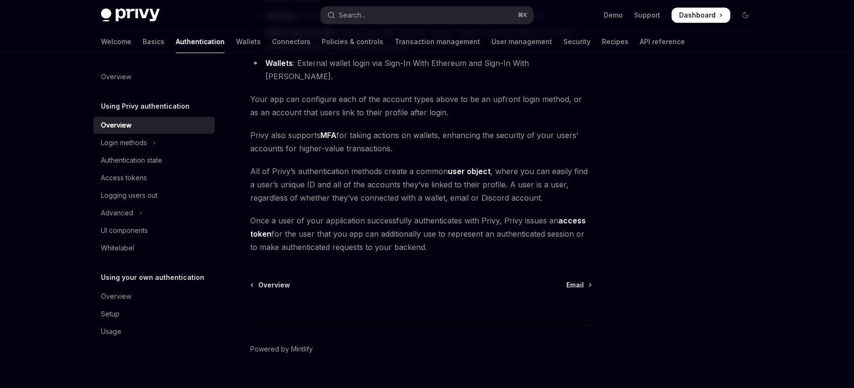
scroll to position [186, 0]
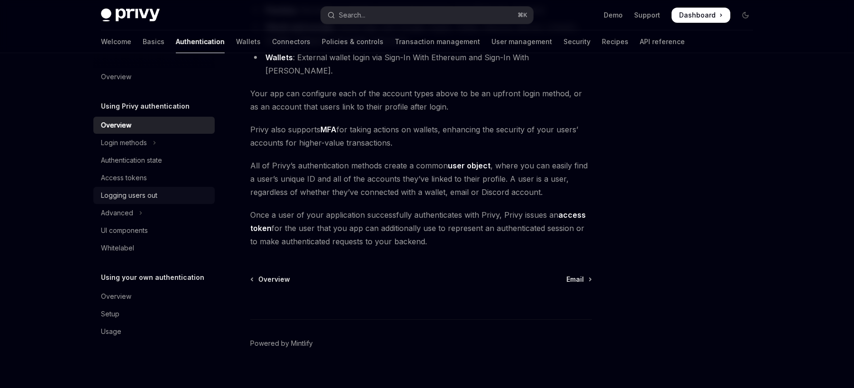
click at [140, 200] on div "Logging users out" at bounding box center [129, 195] width 56 height 11
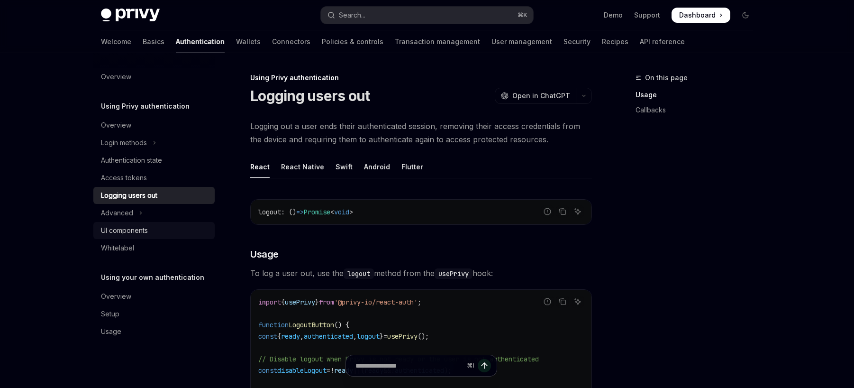
click at [153, 229] on div "UI components" at bounding box center [155, 230] width 108 height 11
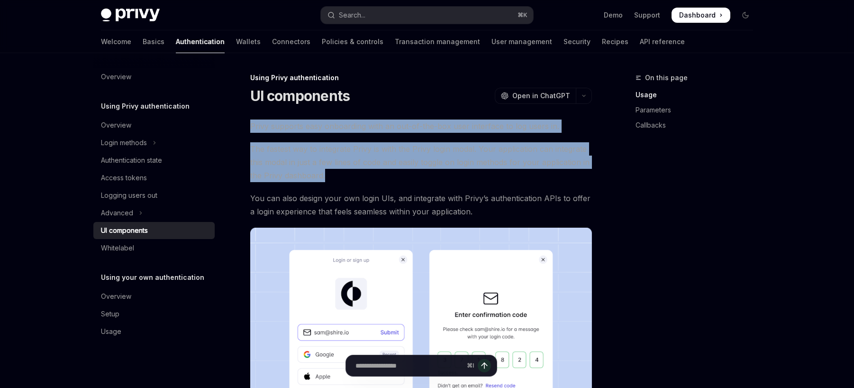
drag, startPoint x: 301, startPoint y: 111, endPoint x: 403, endPoint y: 191, distance: 129.4
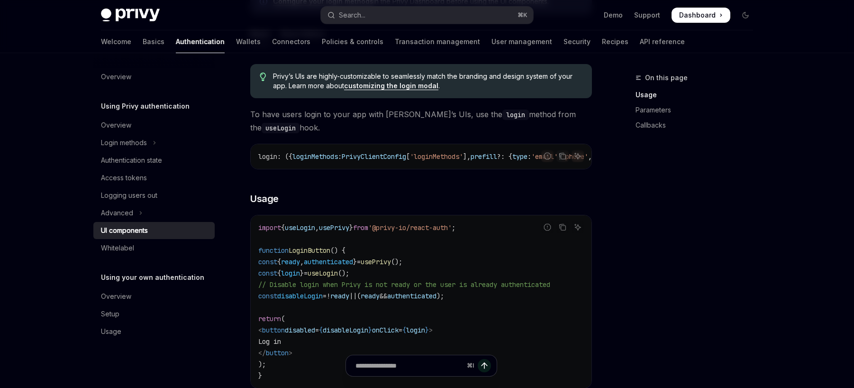
scroll to position [504, 0]
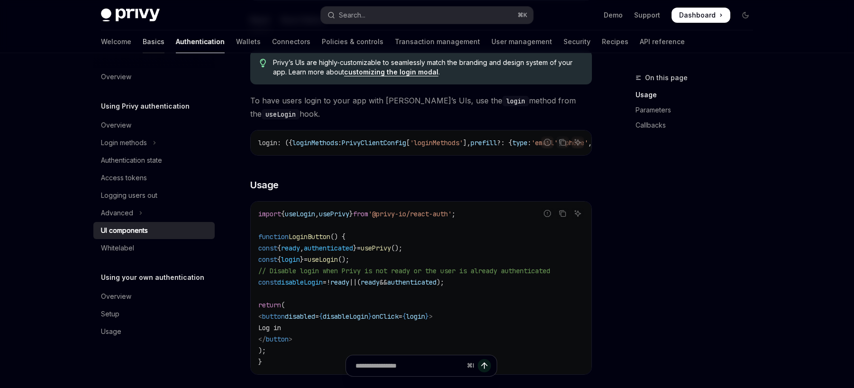
click at [143, 37] on link "Basics" at bounding box center [154, 41] width 22 height 23
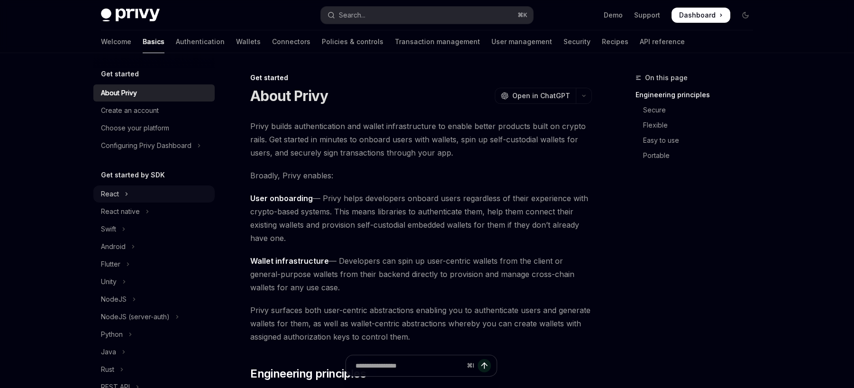
click at [137, 192] on button "React" at bounding box center [153, 193] width 121 height 17
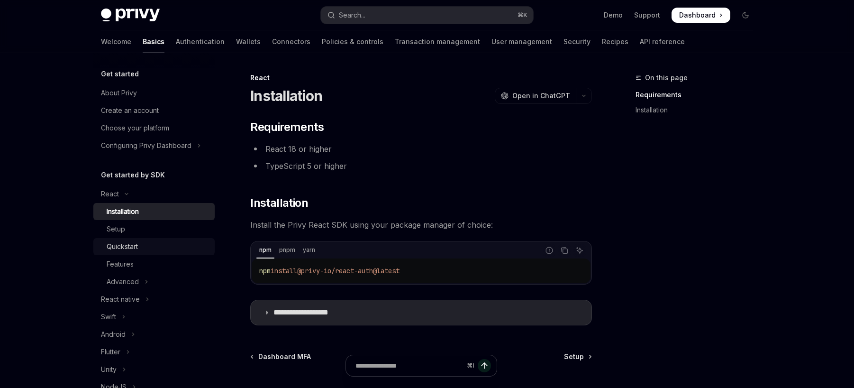
click at [137, 245] on div "Quickstart" at bounding box center [122, 246] width 31 height 11
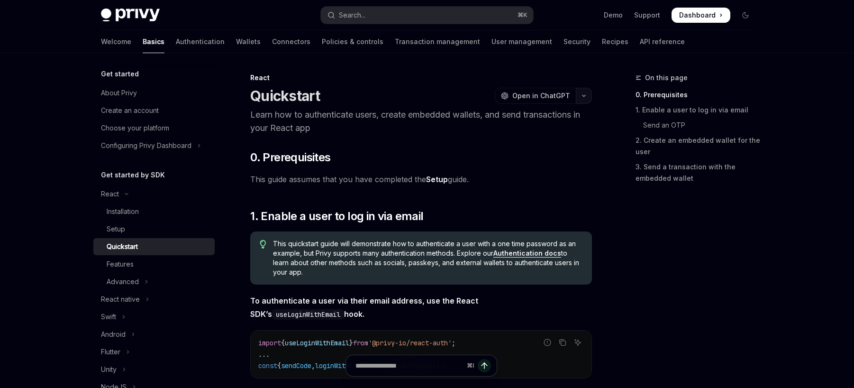
click at [585, 92] on button "button" at bounding box center [584, 96] width 16 height 16
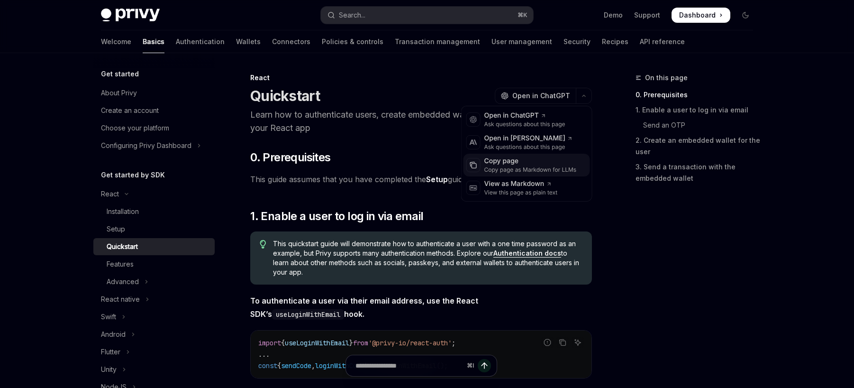
click at [503, 168] on div "Copy page as Markdown for LLMs" at bounding box center [531, 170] width 92 height 8
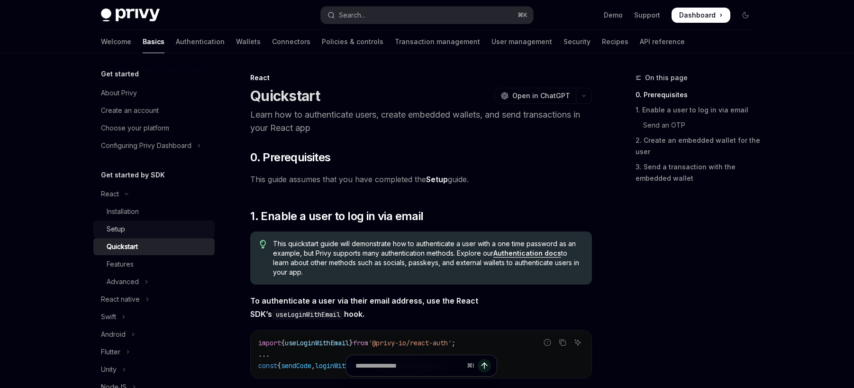
click at [134, 227] on div "Setup" at bounding box center [158, 228] width 102 height 11
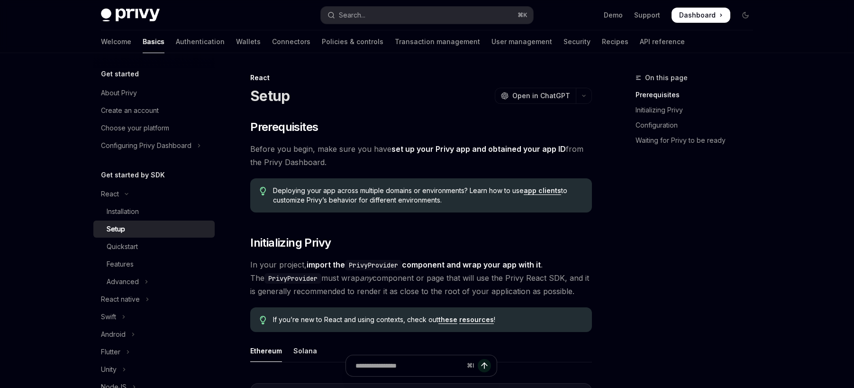
drag, startPoint x: 338, startPoint y: 160, endPoint x: 354, endPoint y: 135, distance: 29.9
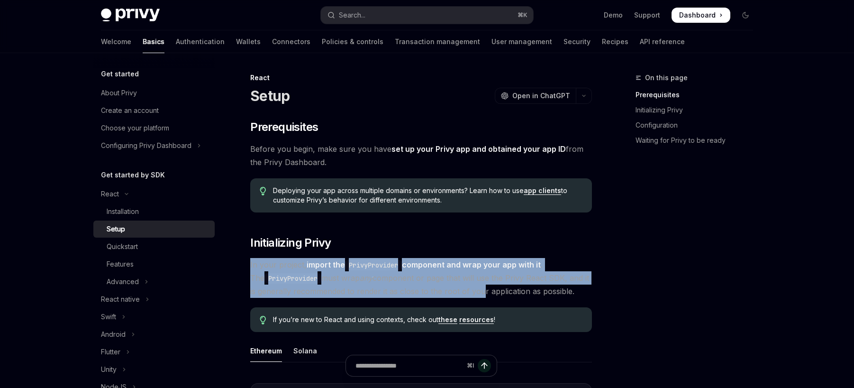
drag, startPoint x: 365, startPoint y: 248, endPoint x: 486, endPoint y: 294, distance: 130.2
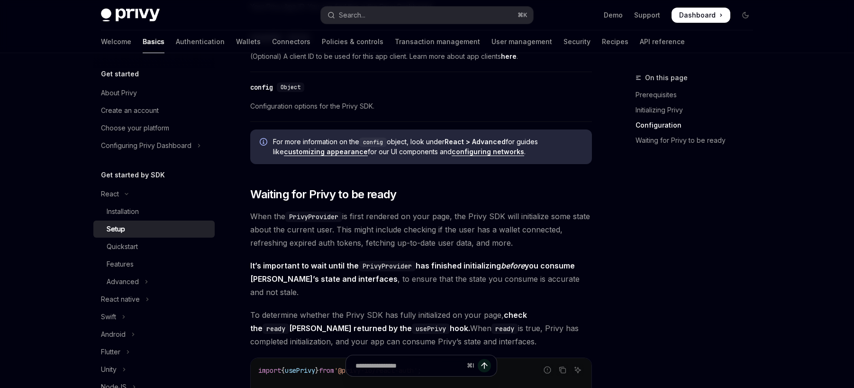
scroll to position [841, 0]
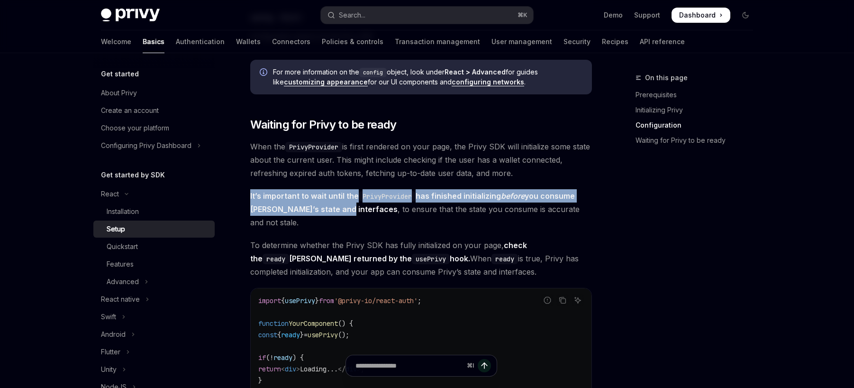
drag, startPoint x: 300, startPoint y: 186, endPoint x: 336, endPoint y: 215, distance: 46.6
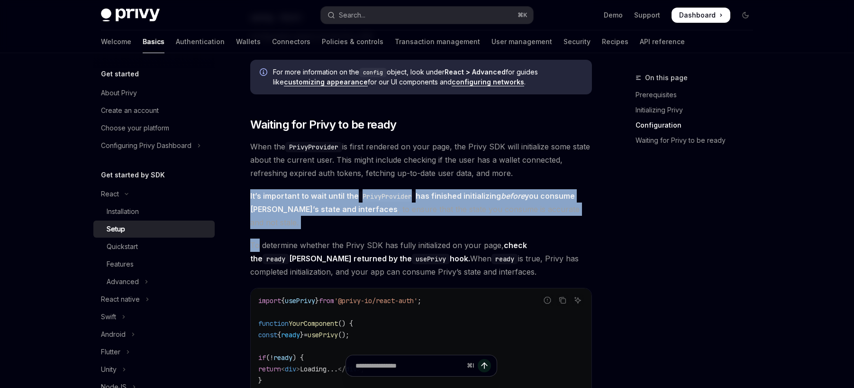
drag, startPoint x: 372, startPoint y: 223, endPoint x: 362, endPoint y: 183, distance: 41.5
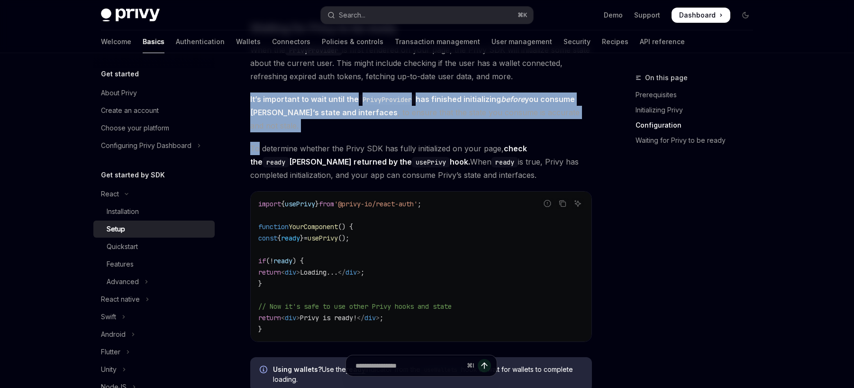
scroll to position [987, 0]
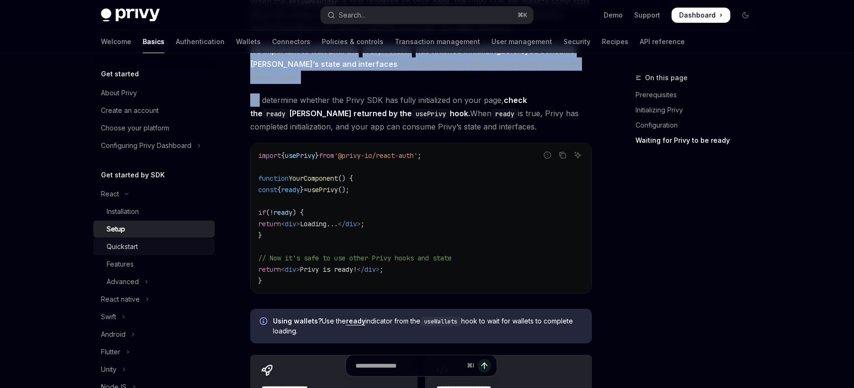
click at [140, 241] on div "Quickstart" at bounding box center [158, 246] width 102 height 11
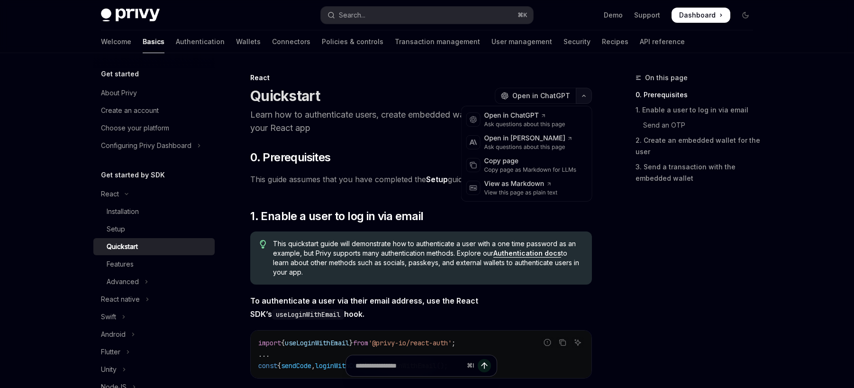
click at [590, 97] on button "button" at bounding box center [584, 96] width 16 height 16
click at [521, 163] on div "Copy page" at bounding box center [531, 160] width 92 height 9
click at [583, 93] on button "button" at bounding box center [584, 96] width 16 height 16
click at [519, 169] on div "Copy page as Markdown for LLMs" at bounding box center [531, 170] width 92 height 8
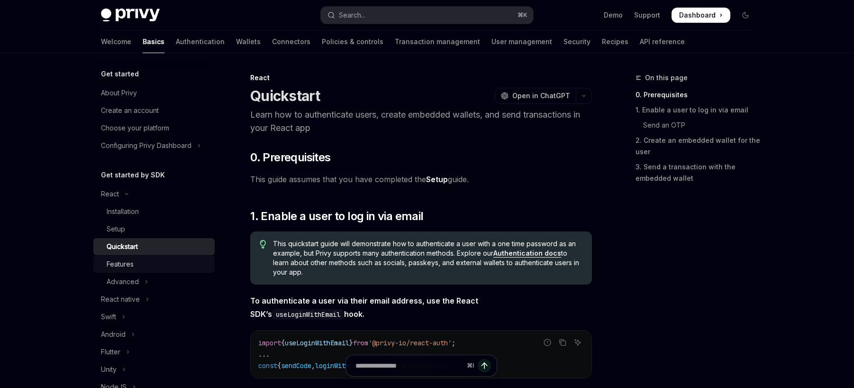
click at [151, 262] on div "Features" at bounding box center [158, 263] width 102 height 11
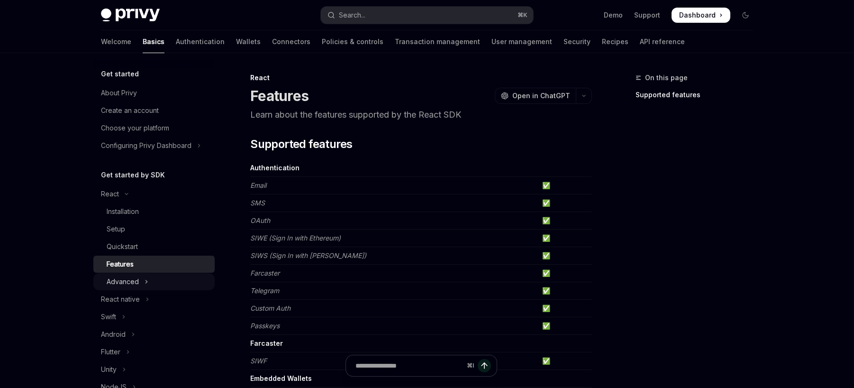
click at [148, 283] on button "Advanced" at bounding box center [153, 281] width 121 height 17
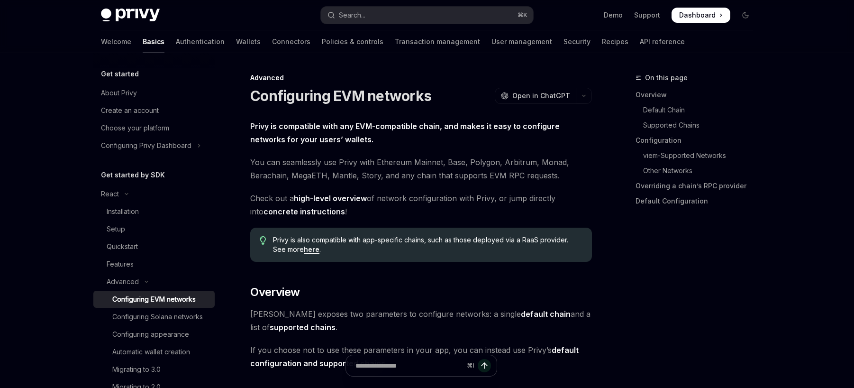
type textarea "*"
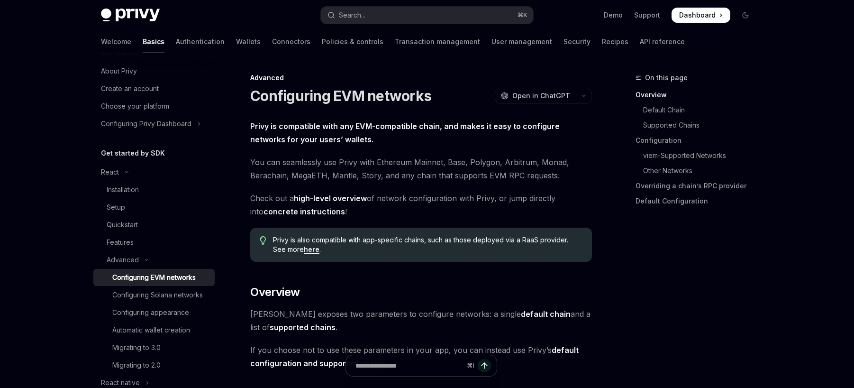
scroll to position [80, 0]
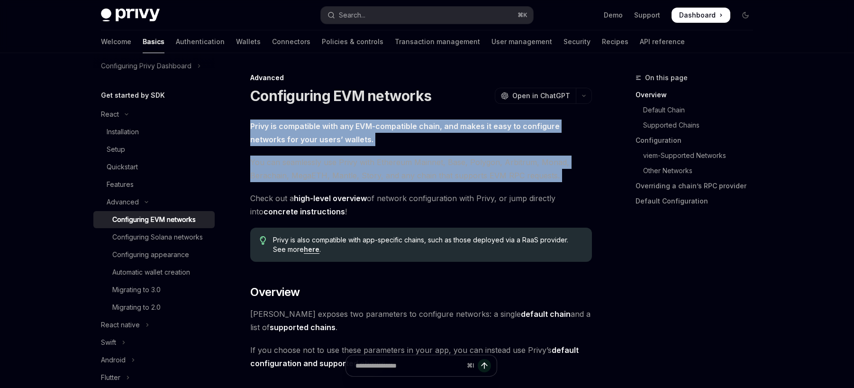
drag, startPoint x: 272, startPoint y: 109, endPoint x: 348, endPoint y: 197, distance: 116.3
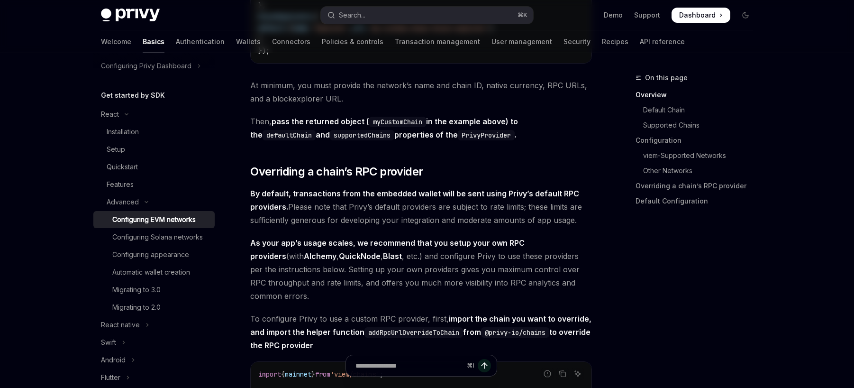
scroll to position [0, 0]
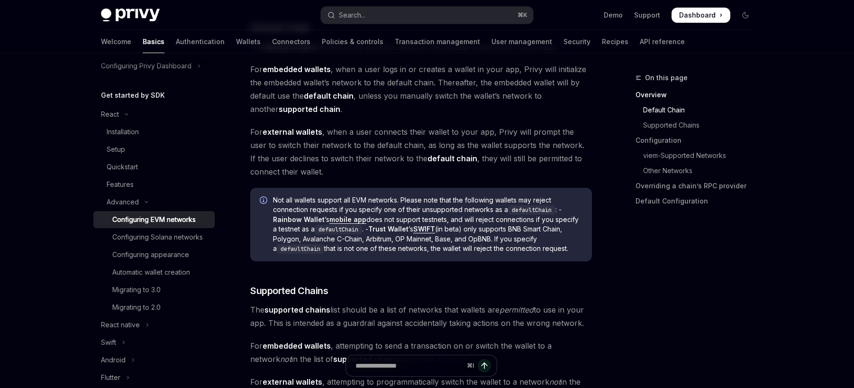
click at [432, 146] on span "For external wallets , when a user connects their wallet to your app, Privy wil…" at bounding box center [421, 151] width 342 height 53
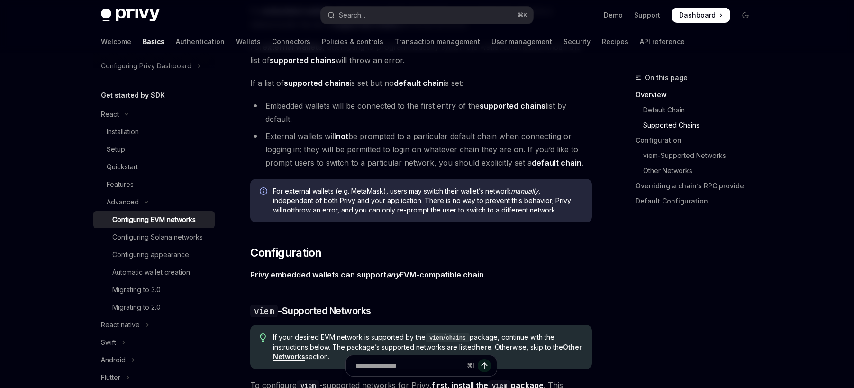
scroll to position [782, 0]
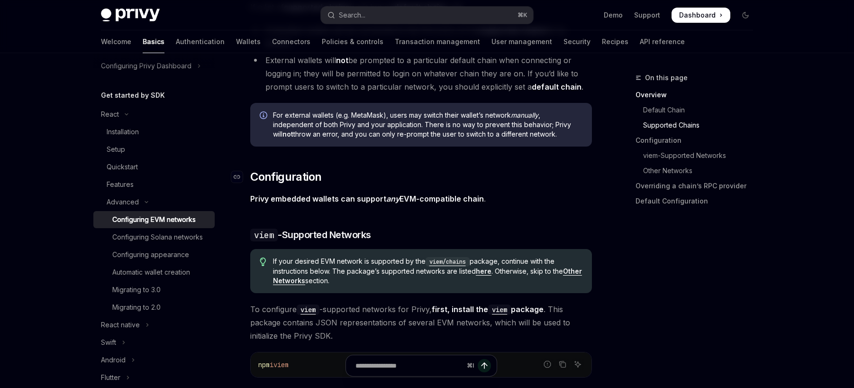
click at [449, 177] on h2 "​ Configuration" at bounding box center [421, 176] width 342 height 15
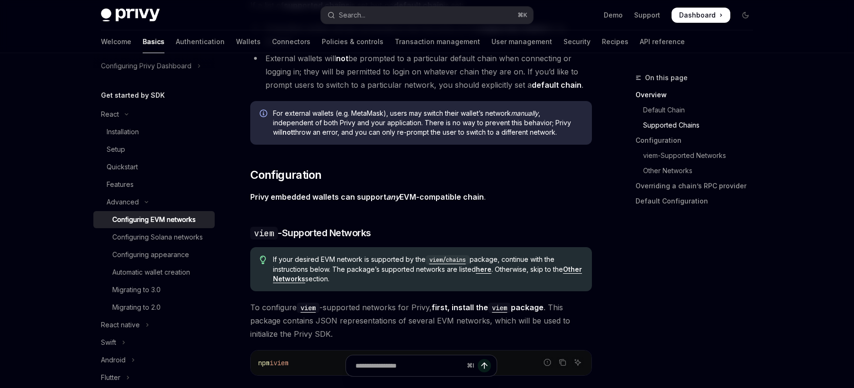
scroll to position [787, 0]
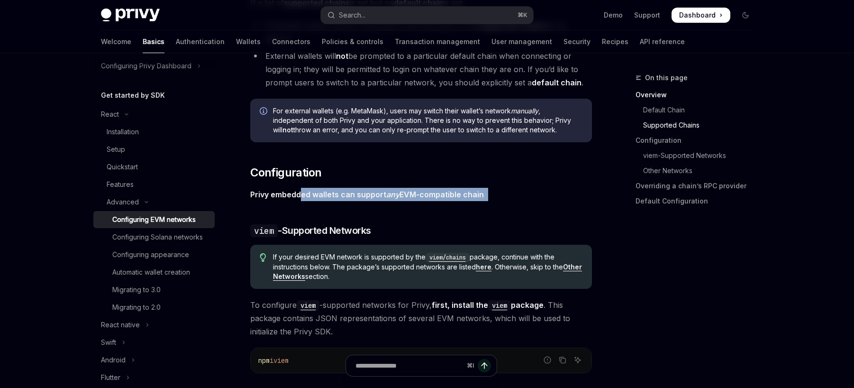
drag, startPoint x: 302, startPoint y: 187, endPoint x: 342, endPoint y: 202, distance: 42.9
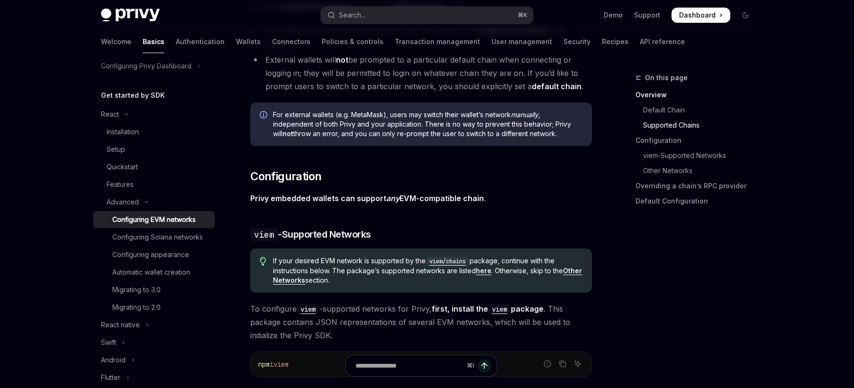
scroll to position [764, 0]
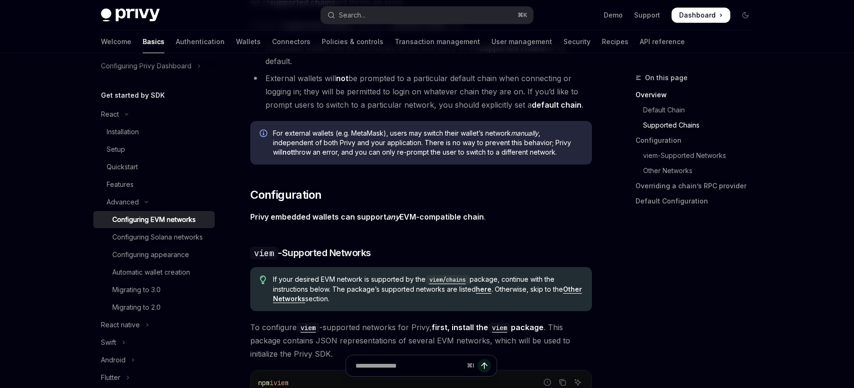
click at [349, 215] on strong "Privy embedded wallets can support any EVM-compatible chain" at bounding box center [367, 216] width 234 height 9
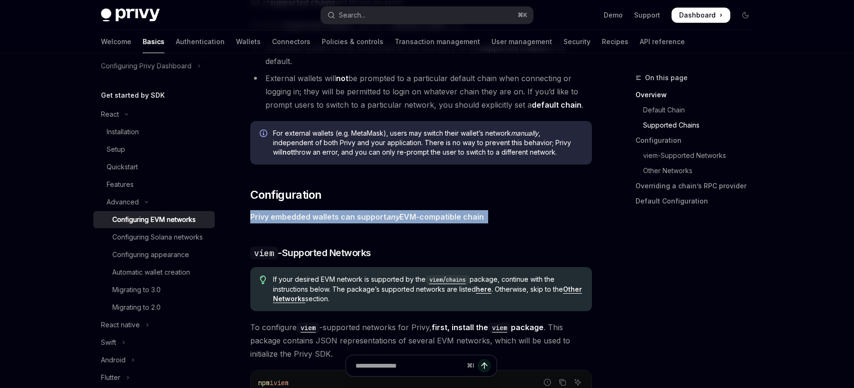
click at [349, 215] on strong "Privy embedded wallets can support any EVM-compatible chain" at bounding box center [367, 216] width 234 height 9
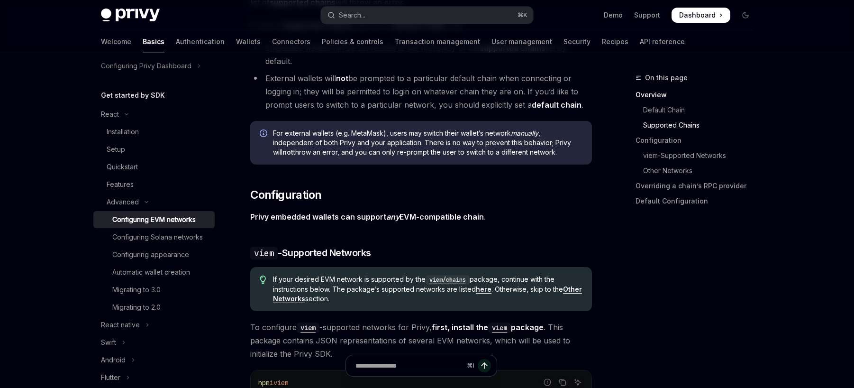
click at [349, 215] on strong "Privy embedded wallets can support any EVM-compatible chain" at bounding box center [367, 216] width 234 height 9
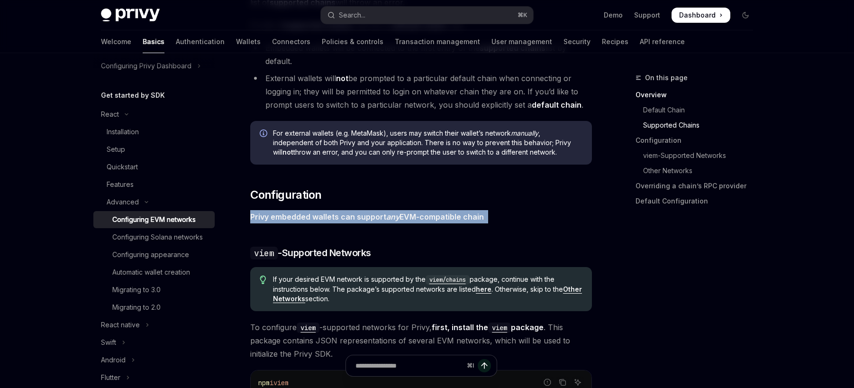
click at [349, 215] on strong "Privy embedded wallets can support any EVM-compatible chain" at bounding box center [367, 216] width 234 height 9
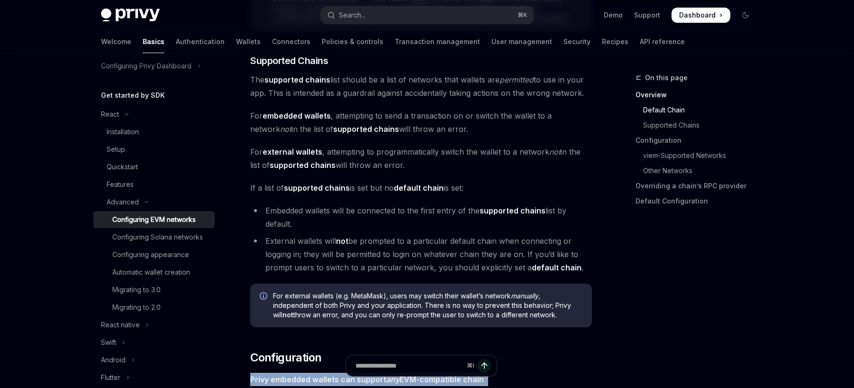
scroll to position [493, 0]
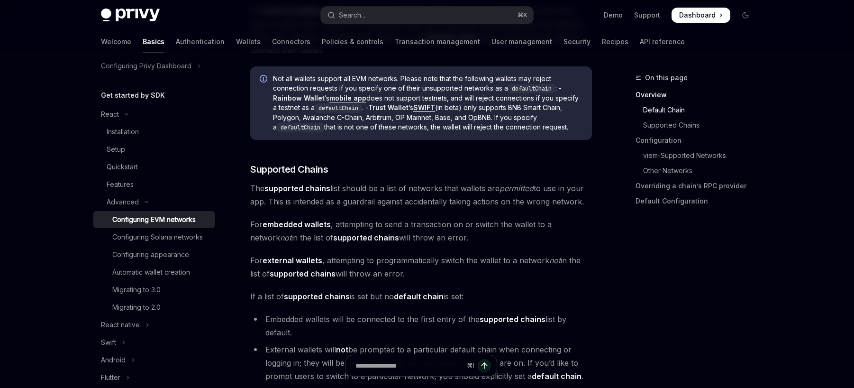
drag, startPoint x: 363, startPoint y: 182, endPoint x: 427, endPoint y: 243, distance: 88.9
drag, startPoint x: 454, startPoint y: 236, endPoint x: 441, endPoint y: 213, distance: 25.9
drag, startPoint x: 434, startPoint y: 269, endPoint x: 427, endPoint y: 252, distance: 18.2
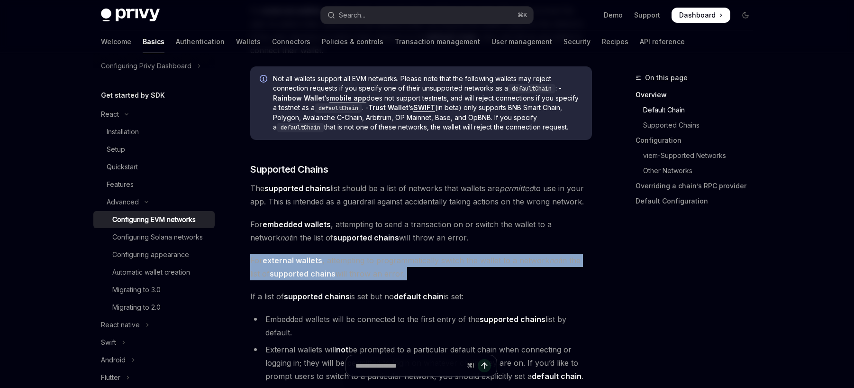
drag, startPoint x: 427, startPoint y: 252, endPoint x: 442, endPoint y: 267, distance: 21.1
drag, startPoint x: 442, startPoint y: 267, endPoint x: 440, endPoint y: 250, distance: 17.1
click at [401, 292] on strong "default chain" at bounding box center [419, 296] width 50 height 9
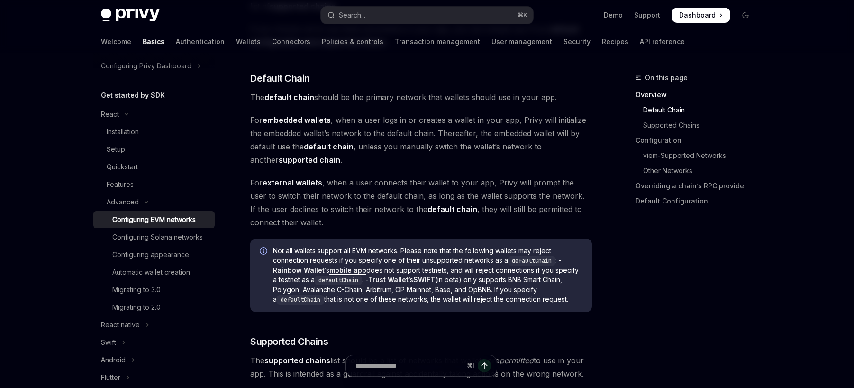
scroll to position [320, 0]
